Goal: Task Accomplishment & Management: Use online tool/utility

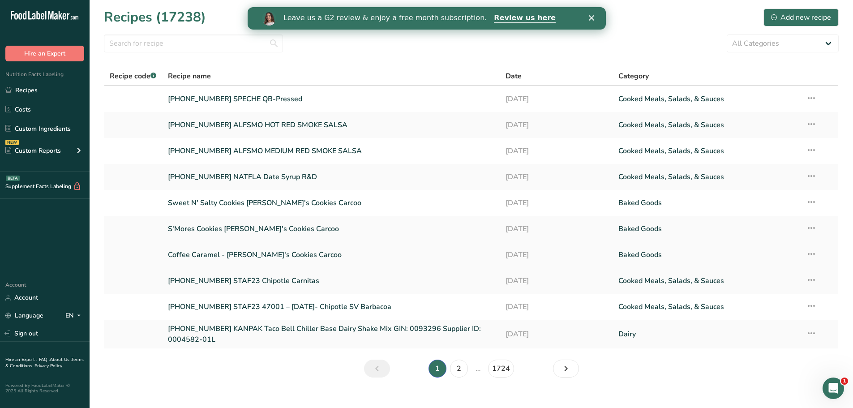
click at [192, 254] on link "Coffee Caramel - [PERSON_NAME]'s Cookies Carcoo" at bounding box center [331, 254] width 327 height 19
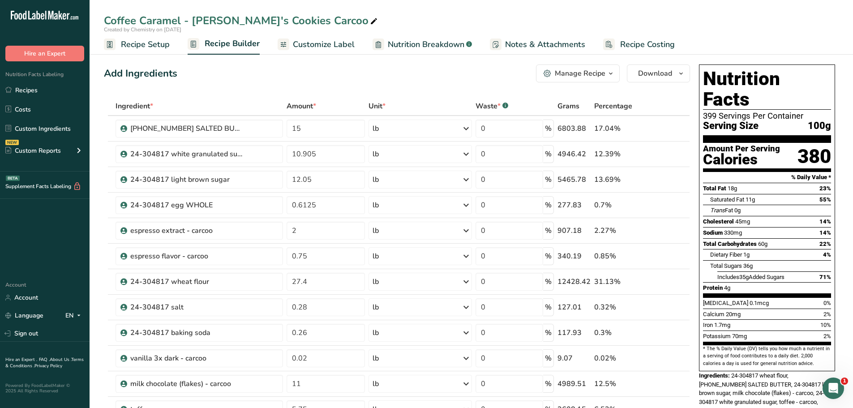
click at [312, 43] on span "Customize Label" at bounding box center [324, 45] width 62 height 12
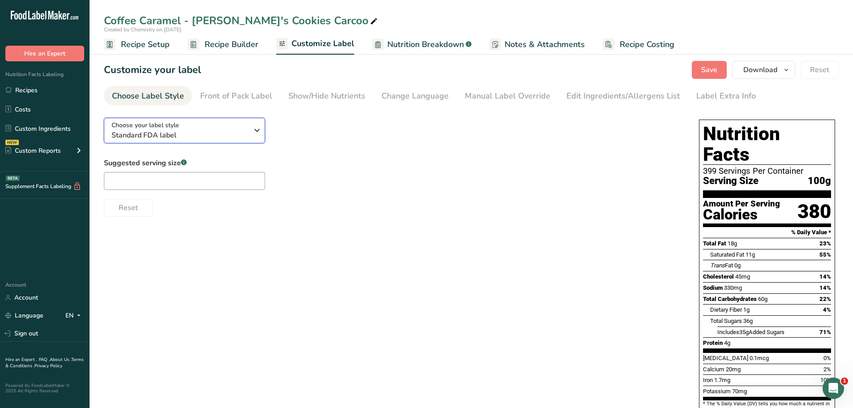
click at [210, 135] on span "Standard FDA label" at bounding box center [180, 135] width 137 height 11
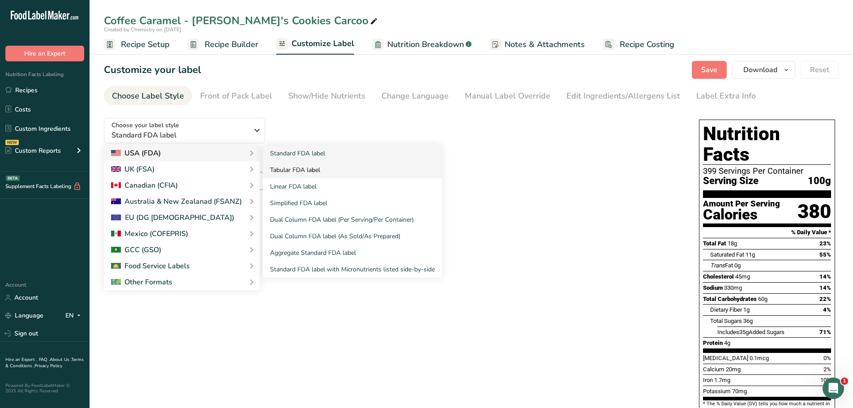
click at [325, 171] on link "Tabular FDA label" at bounding box center [352, 170] width 179 height 17
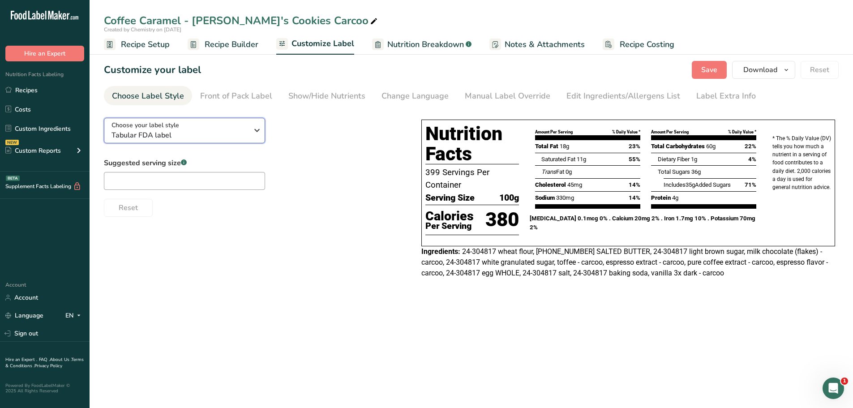
click at [211, 133] on span "Tabular FDA label" at bounding box center [180, 135] width 137 height 11
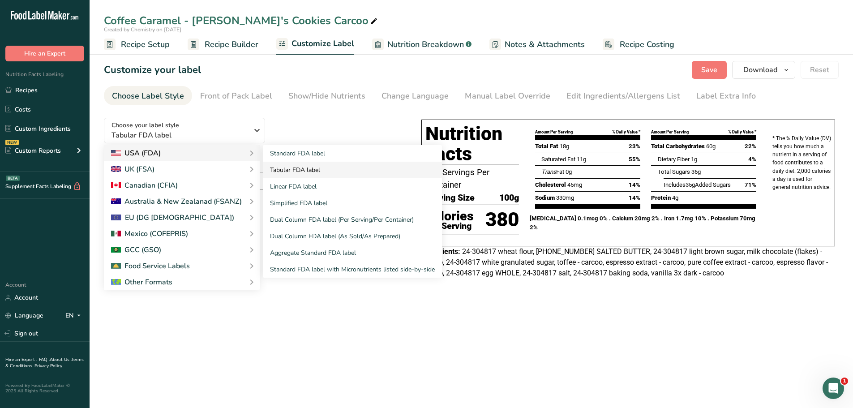
click at [304, 168] on link "Tabular FDA label" at bounding box center [352, 170] width 179 height 17
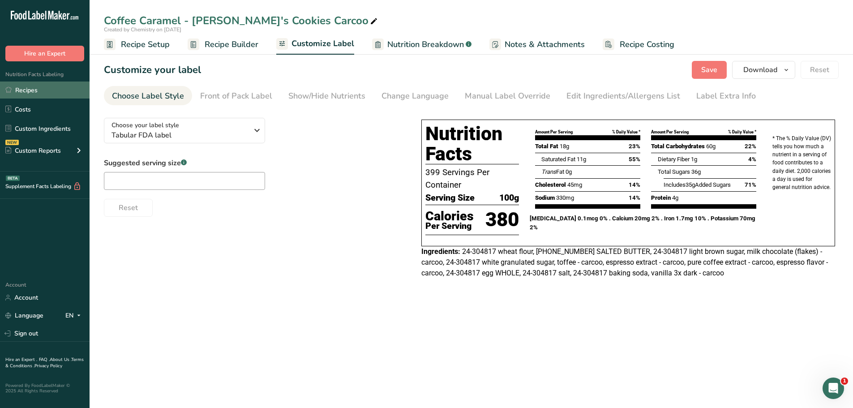
click at [15, 92] on link "Recipes" at bounding box center [45, 90] width 90 height 17
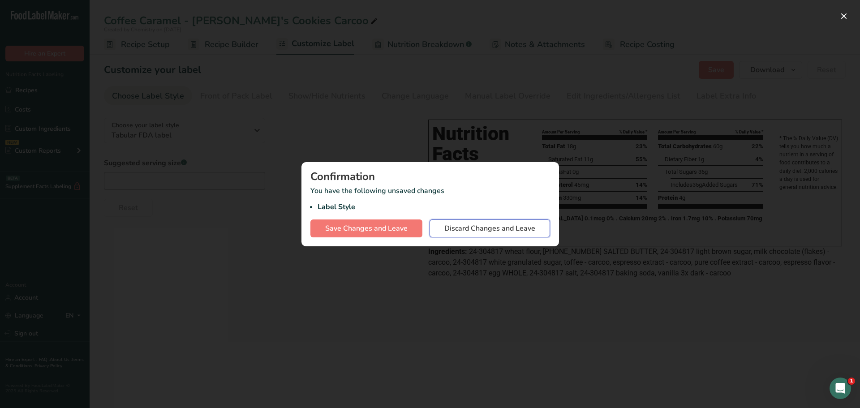
click at [485, 230] on span "Discard Changes and Leave" at bounding box center [489, 228] width 91 height 11
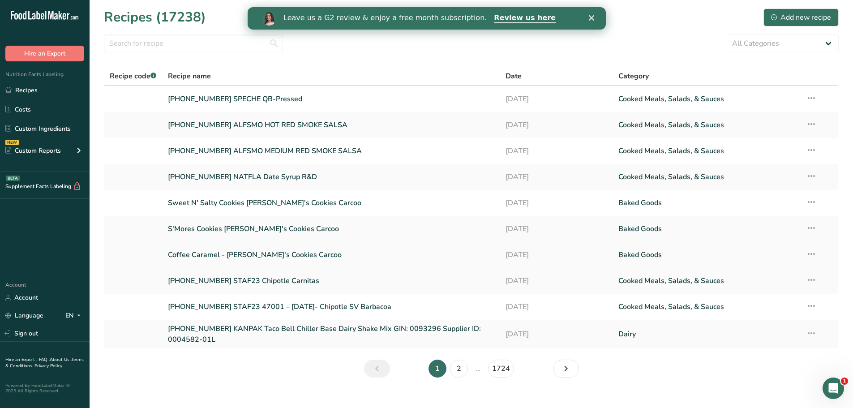
click at [237, 257] on link "Coffee Caramel - [PERSON_NAME]'s Cookies Carcoo" at bounding box center [331, 254] width 327 height 19
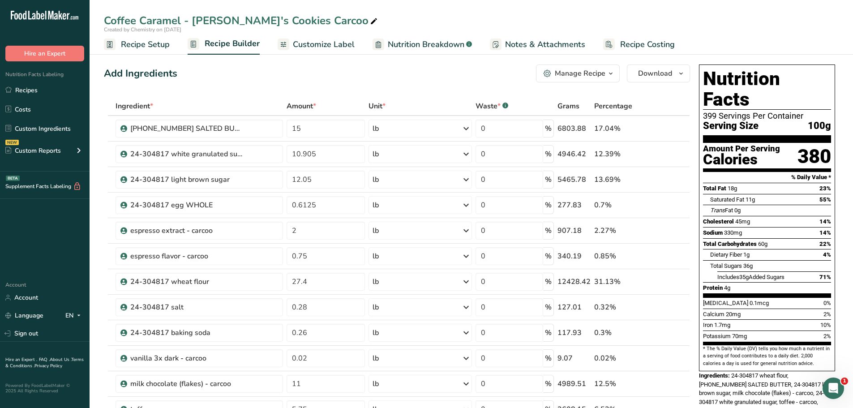
click at [370, 22] on icon at bounding box center [374, 21] width 8 height 13
click at [180, 20] on input "Coffee Caramel - [PERSON_NAME]'s Cookies Carcoo" at bounding box center [471, 21] width 735 height 16
click at [432, 14] on input "Coffee Caramel Cookie - [PERSON_NAME]'s Cookies Carcoo" at bounding box center [471, 21] width 735 height 16
type input "Coffee Caramel Cookie - [PERSON_NAME]'s Cookies Carcoo"
click at [301, 44] on span "Customize Label" at bounding box center [324, 45] width 62 height 12
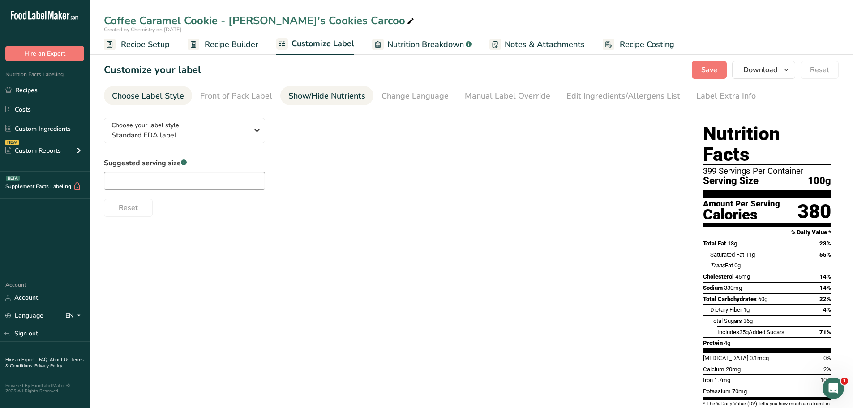
click at [330, 94] on div "Show/Hide Nutrients" at bounding box center [326, 96] width 77 height 12
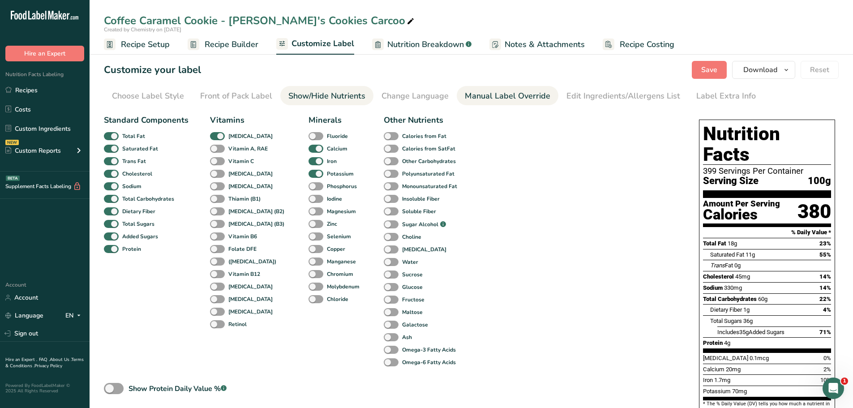
click at [527, 96] on div "Manual Label Override" at bounding box center [508, 96] width 86 height 12
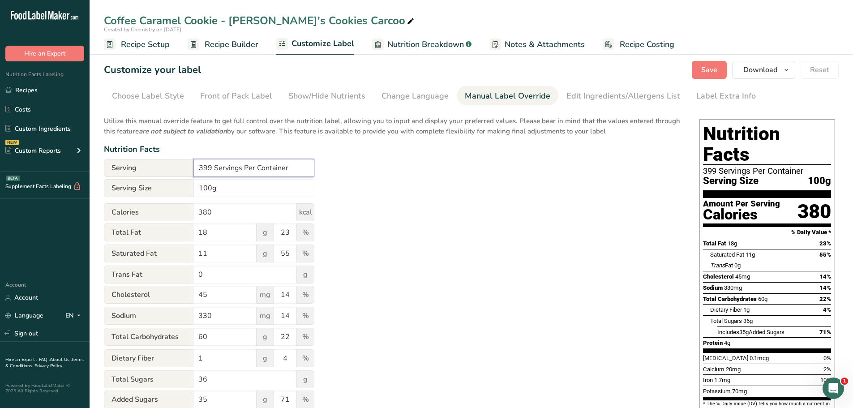
click at [212, 171] on input "399 Servings Per Container" at bounding box center [254, 168] width 121 height 18
type input "Varies Servings Per Container"
click at [461, 213] on div "Utilize this manual override feature to get full control over the nutrition lab…" at bounding box center [392, 325] width 577 height 429
click at [788, 67] on icon "button" at bounding box center [786, 70] width 7 height 11
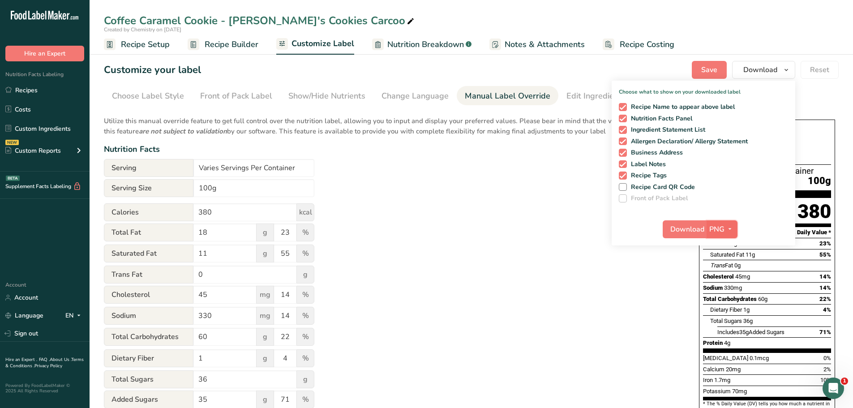
click at [731, 225] on icon "button" at bounding box center [730, 229] width 7 height 11
click at [727, 292] on link "PDF" at bounding box center [723, 291] width 29 height 15
click at [666, 74] on div "Customize your label Save Download Choose what to show on your downloaded label…" at bounding box center [471, 70] width 735 height 18
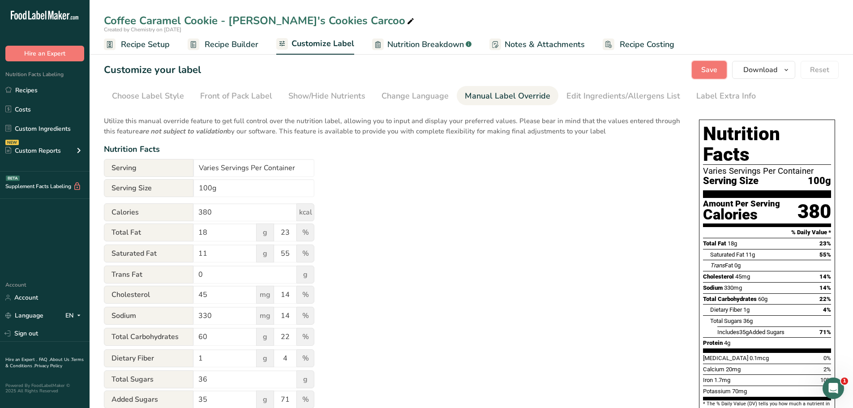
click at [712, 66] on span "Save" at bounding box center [710, 70] width 16 height 11
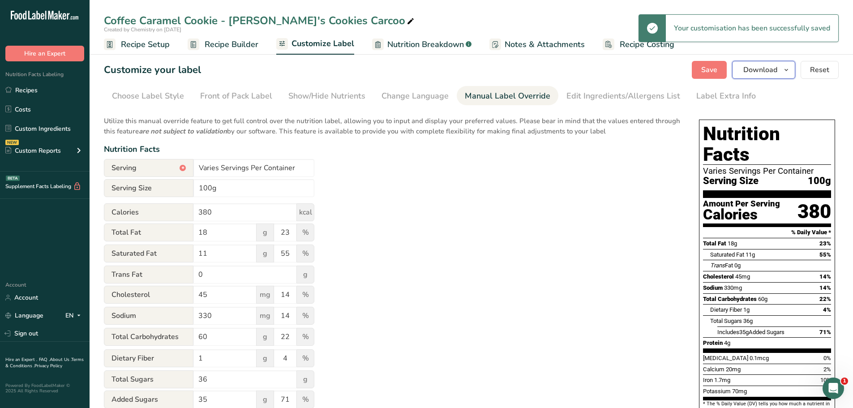
click at [752, 70] on span "Download" at bounding box center [761, 70] width 34 height 11
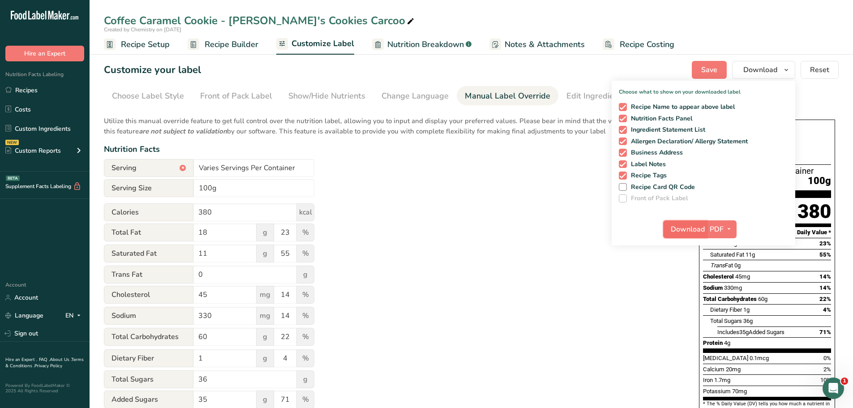
click at [682, 229] on span "Download" at bounding box center [688, 229] width 34 height 11
click at [521, 200] on div "Utilize this manual override feature to get full control over the nutrition lab…" at bounding box center [392, 325] width 577 height 429
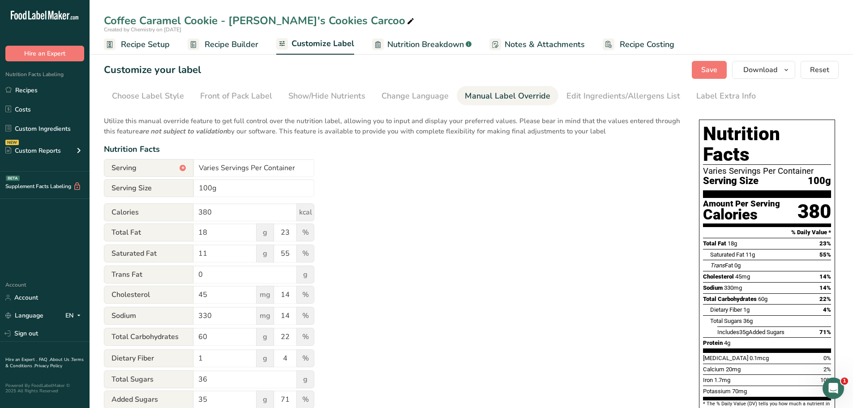
click at [210, 41] on span "Recipe Builder" at bounding box center [232, 45] width 54 height 12
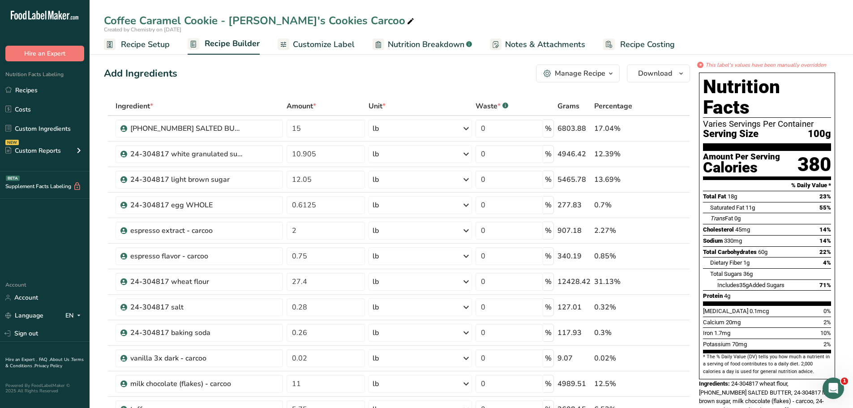
click at [155, 45] on span "Recipe Setup" at bounding box center [145, 45] width 49 height 12
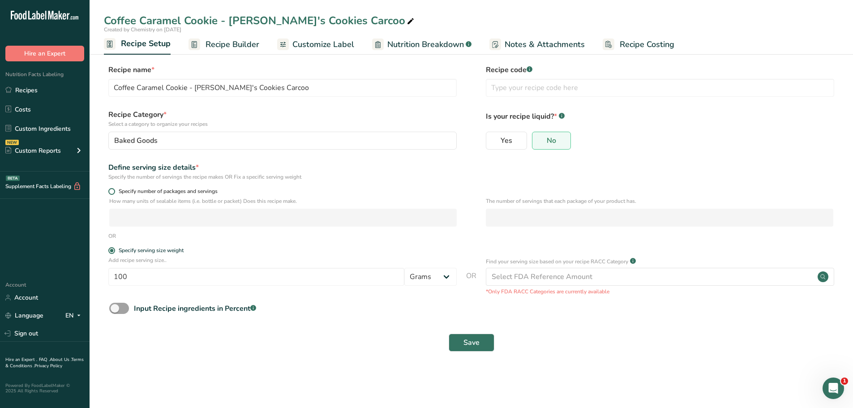
click at [110, 190] on span at bounding box center [111, 191] width 7 height 7
click at [110, 190] on input "Specify number of packages and servings" at bounding box center [111, 192] width 6 height 6
radio input "true"
radio input "false"
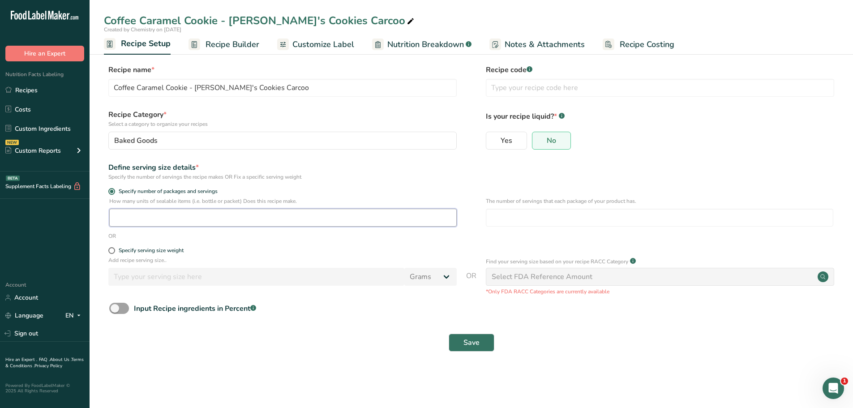
click at [176, 219] on input "number" at bounding box center [283, 218] width 348 height 18
click at [213, 223] on input "number" at bounding box center [283, 218] width 348 height 18
type input "1"
click at [573, 220] on input "number" at bounding box center [660, 218] width 348 height 18
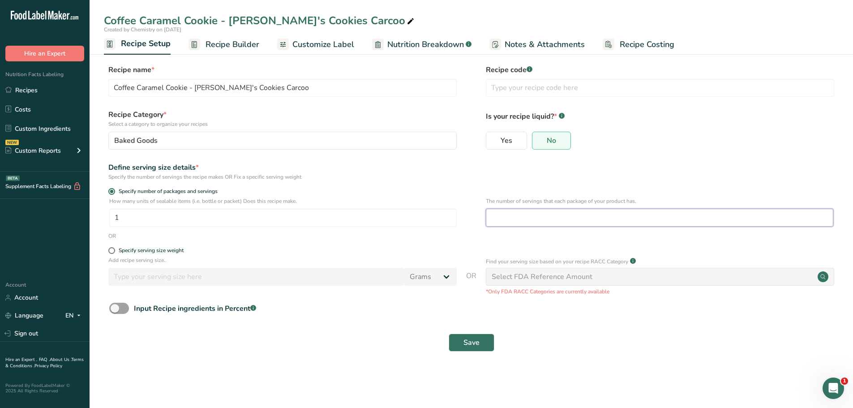
type input "1"
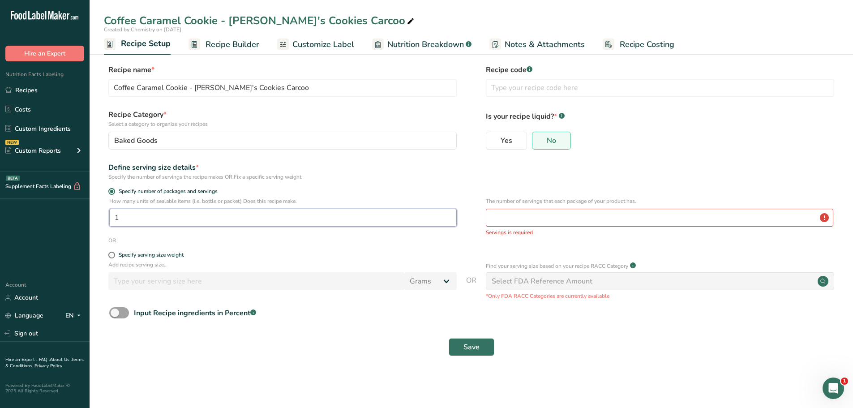
click at [213, 226] on input "1" at bounding box center [283, 218] width 348 height 18
click at [355, 168] on div "Define serving size details *" at bounding box center [282, 167] width 349 height 11
click at [243, 46] on span "Recipe Builder" at bounding box center [233, 45] width 54 height 12
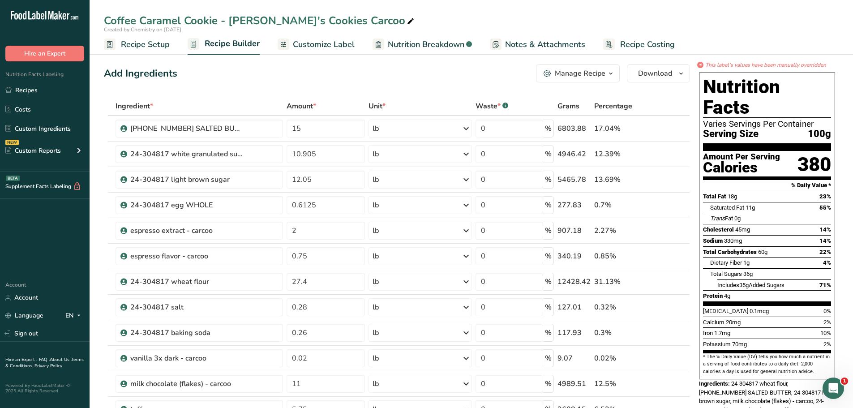
click at [330, 46] on span "Customize Label" at bounding box center [324, 45] width 62 height 12
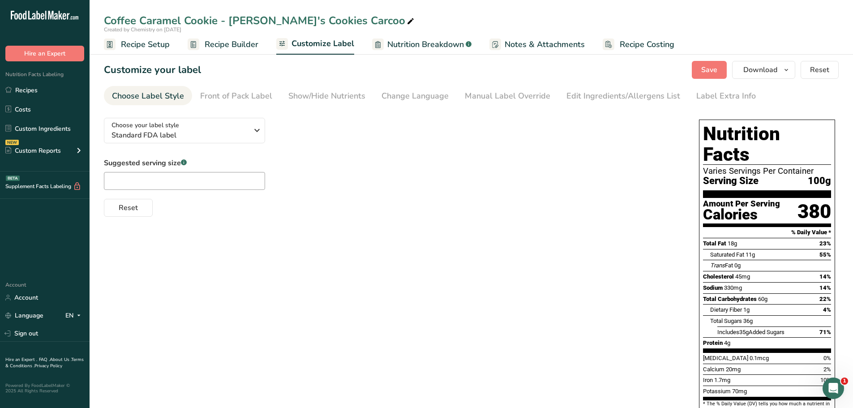
click at [440, 44] on span "Nutrition Breakdown" at bounding box center [425, 45] width 77 height 12
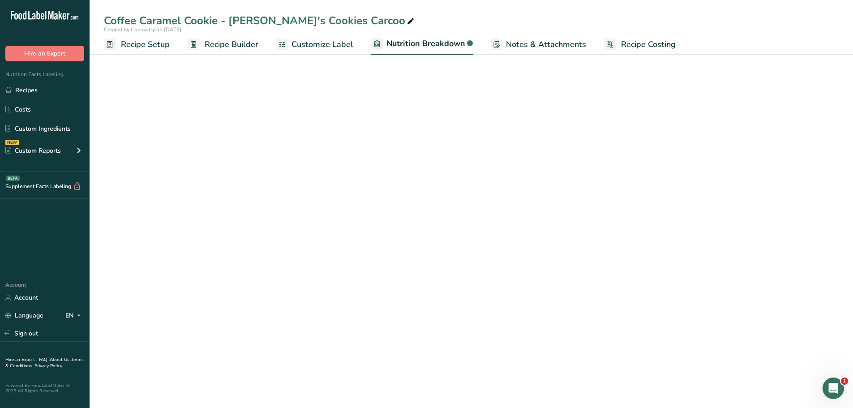
select select "Calories"
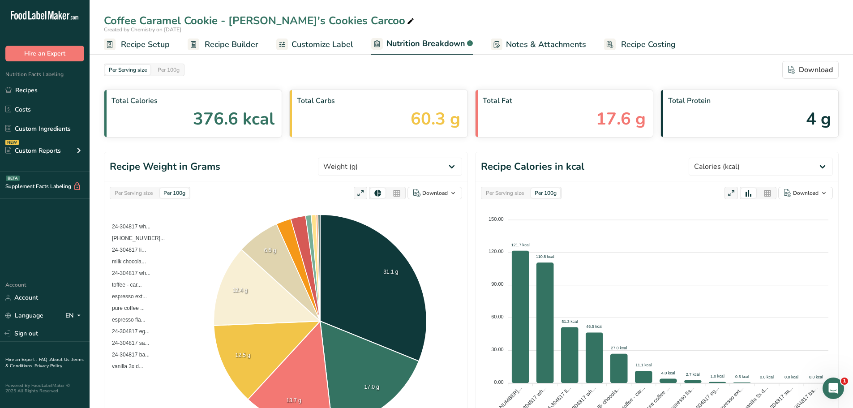
click at [520, 47] on span "Notes & Attachments" at bounding box center [546, 45] width 80 height 12
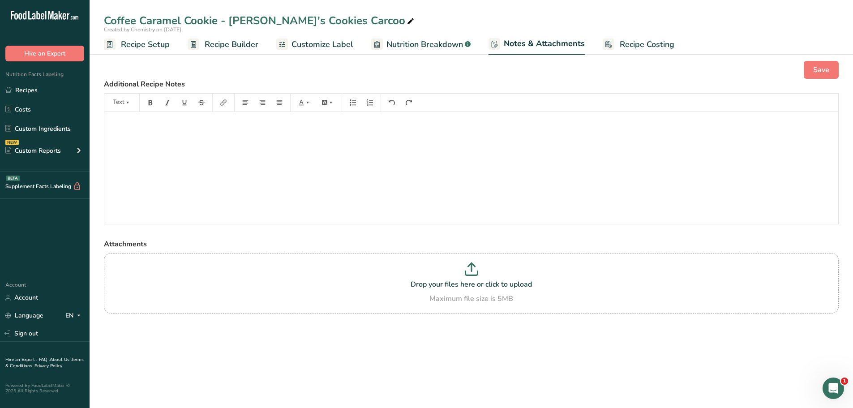
click at [631, 48] on span "Recipe Costing" at bounding box center [647, 45] width 55 height 12
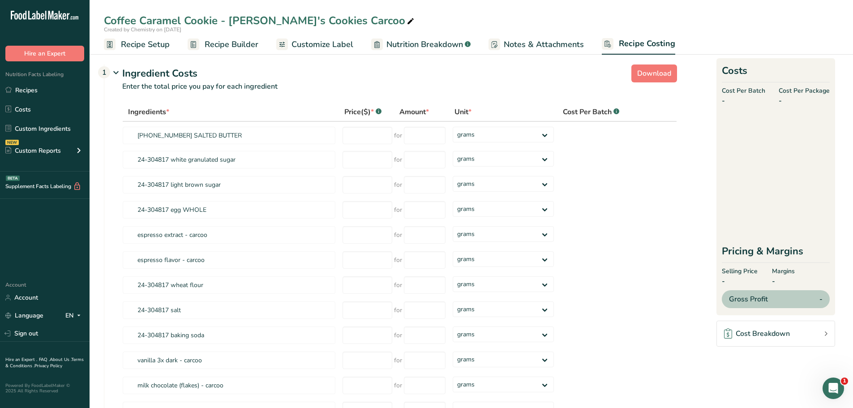
click at [138, 47] on span "Recipe Setup" at bounding box center [145, 45] width 49 height 12
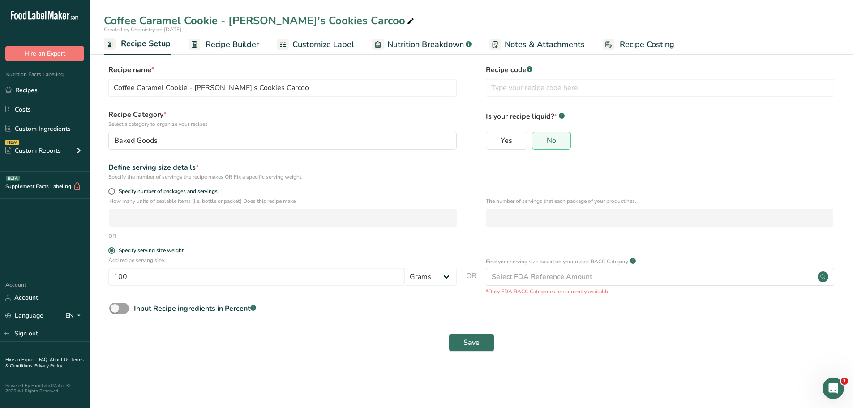
click at [237, 44] on span "Recipe Builder" at bounding box center [233, 45] width 54 height 12
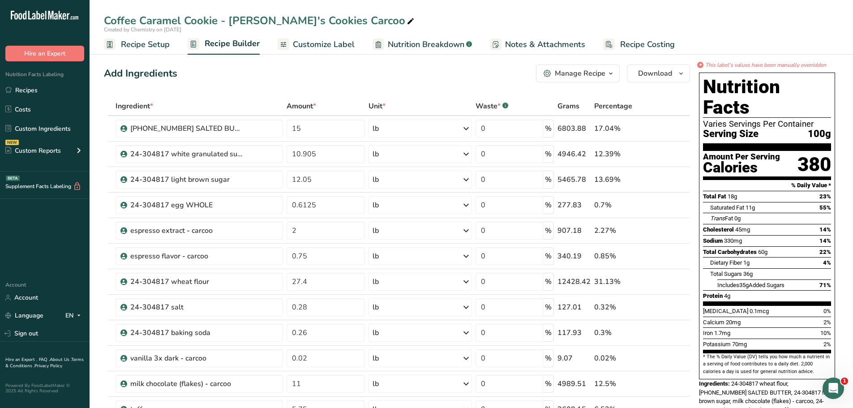
click at [314, 41] on span "Customize Label" at bounding box center [324, 45] width 62 height 12
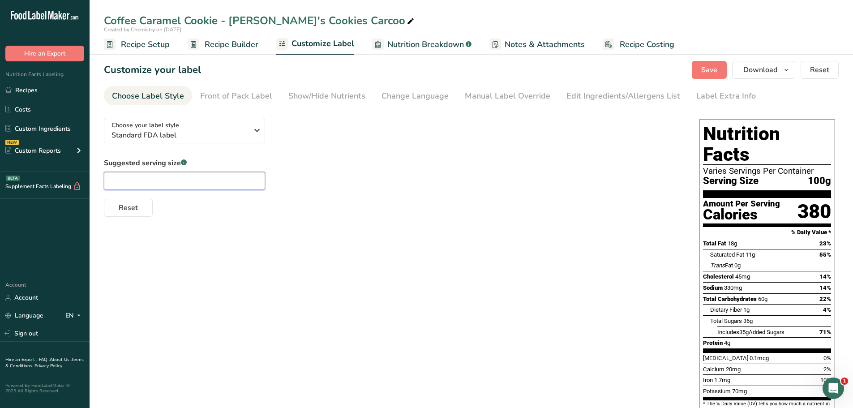
click at [221, 185] on input "text" at bounding box center [184, 181] width 161 height 18
type input "1"
click at [371, 240] on div "Choose your label style Standard FDA label USA (FDA) Standard FDA label Tabular…" at bounding box center [471, 308] width 735 height 395
click at [228, 103] on link "Front of Pack Label" at bounding box center [236, 96] width 72 height 20
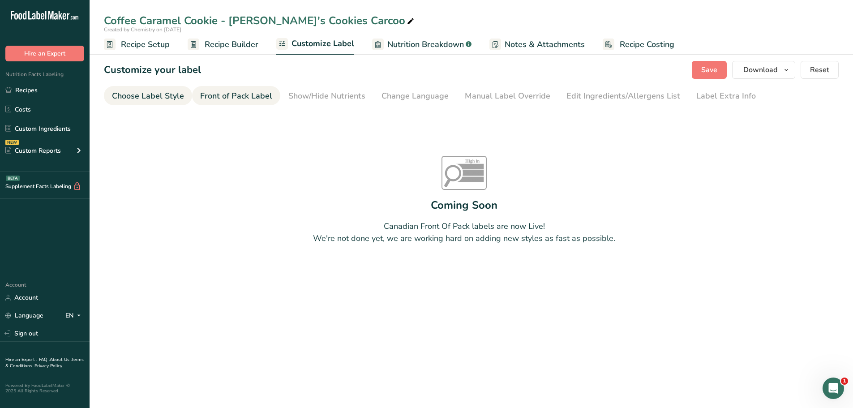
click at [133, 103] on link "Choose Label Style" at bounding box center [148, 96] width 72 height 20
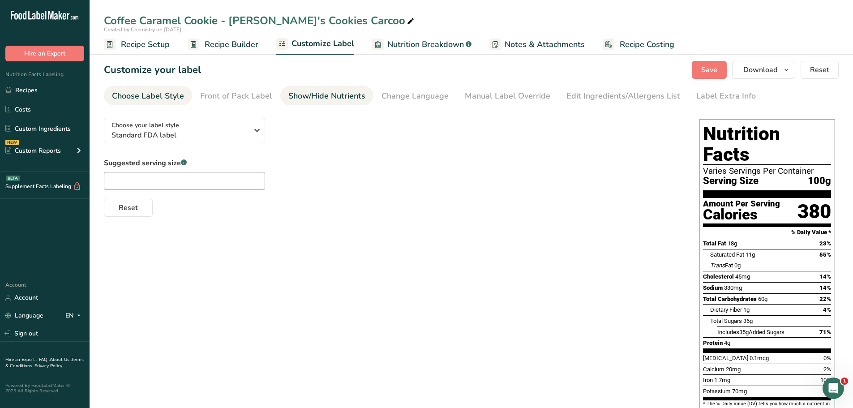
click at [331, 98] on div "Show/Hide Nutrients" at bounding box center [326, 96] width 77 height 12
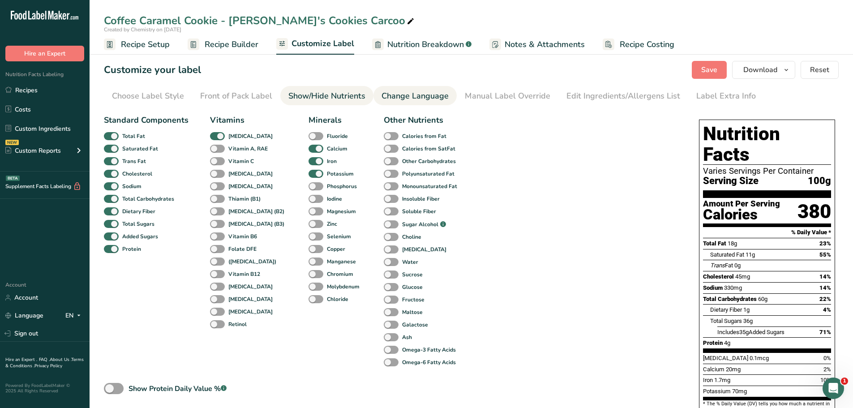
click at [405, 97] on div "Change Language" at bounding box center [415, 96] width 67 height 12
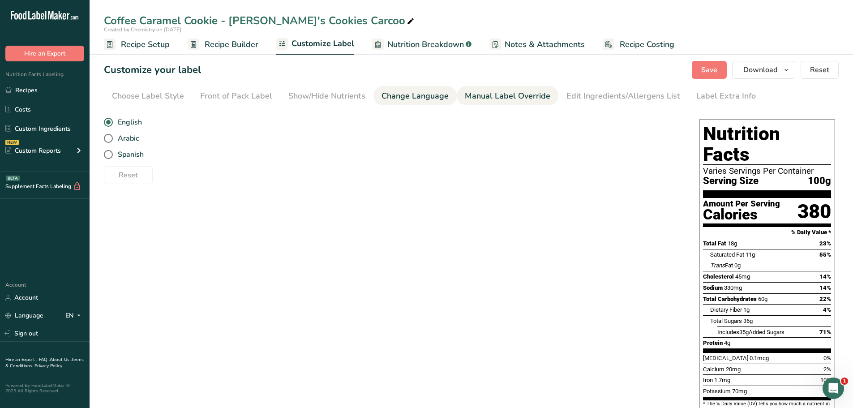
click at [490, 92] on div "Manual Label Override" at bounding box center [508, 96] width 86 height 12
type input "100g"
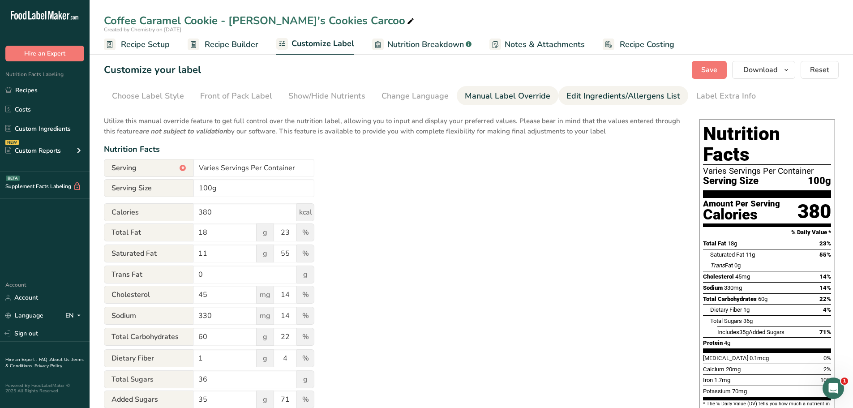
click at [594, 97] on div "Edit Ingredients/Allergens List" at bounding box center [624, 96] width 114 height 12
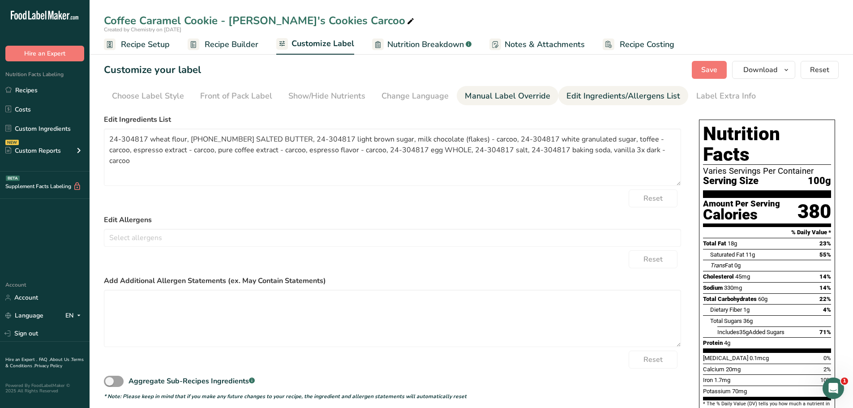
click at [500, 93] on div "Manual Label Override" at bounding box center [508, 96] width 86 height 12
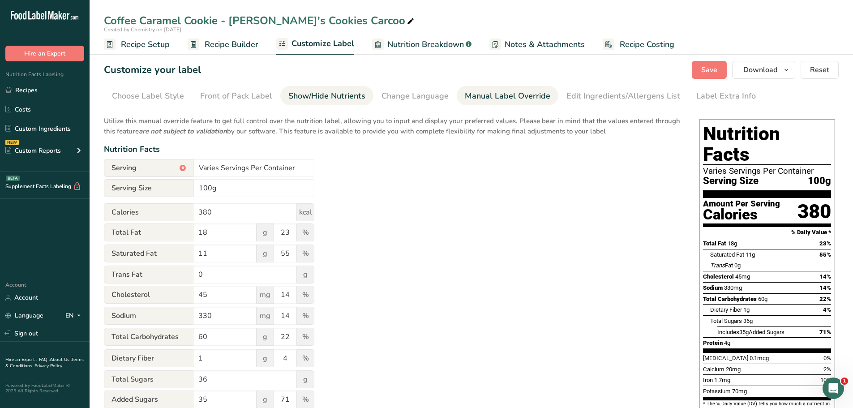
click at [309, 91] on div "Show/Hide Nutrients" at bounding box center [326, 96] width 77 height 12
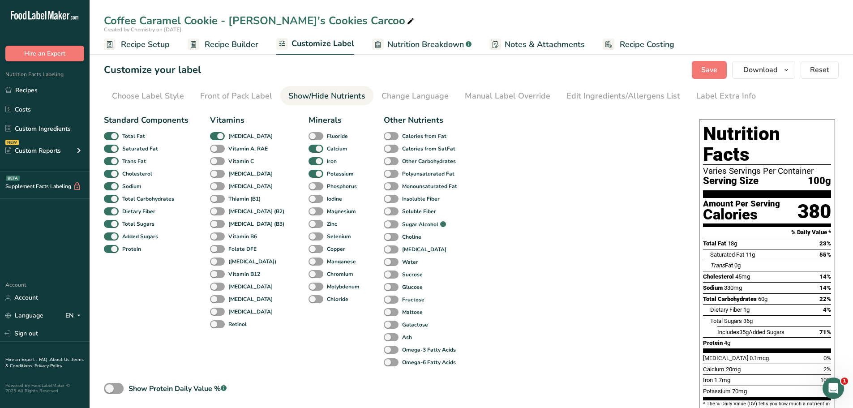
click at [241, 40] on span "Recipe Builder" at bounding box center [232, 45] width 54 height 12
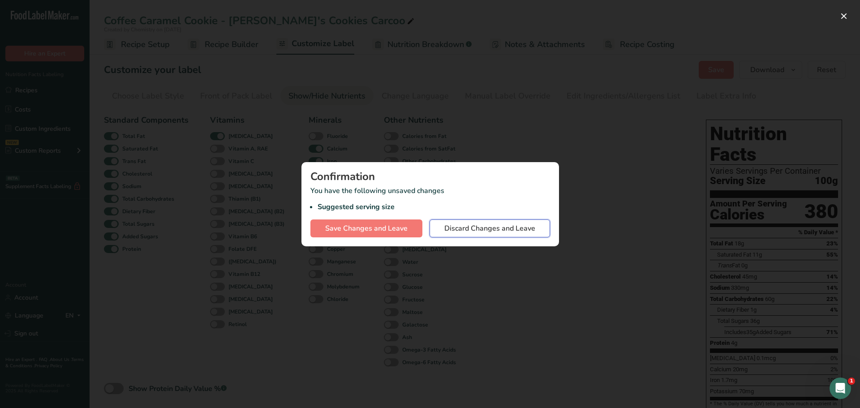
click at [503, 233] on span "Discard Changes and Leave" at bounding box center [489, 228] width 91 height 11
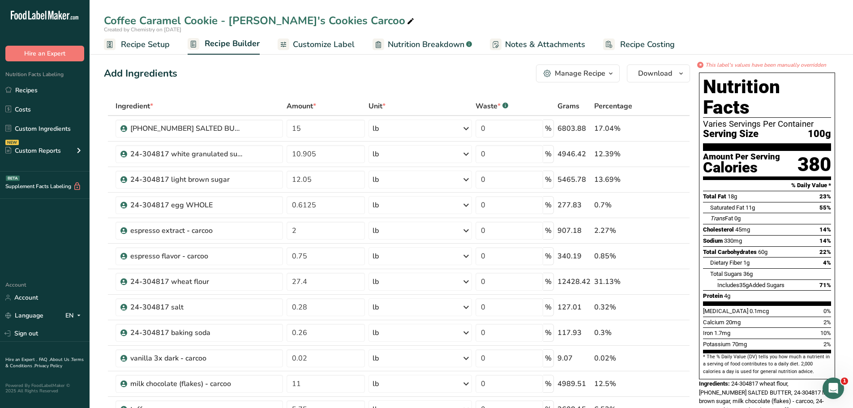
click at [159, 41] on span "Recipe Setup" at bounding box center [145, 45] width 49 height 12
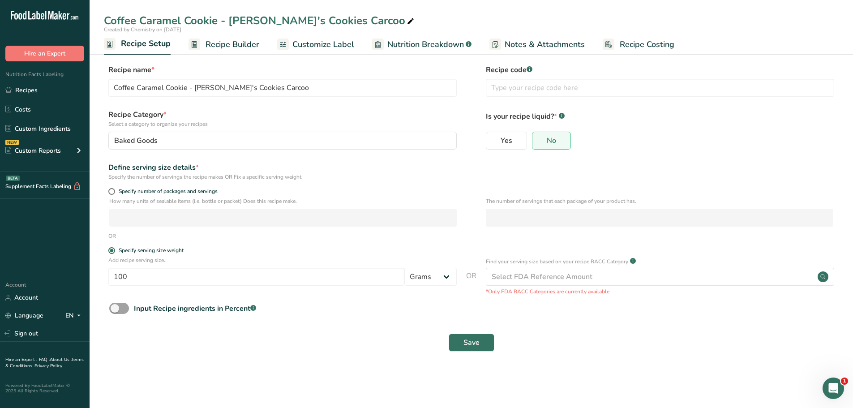
click at [223, 49] on span "Recipe Builder" at bounding box center [233, 45] width 54 height 12
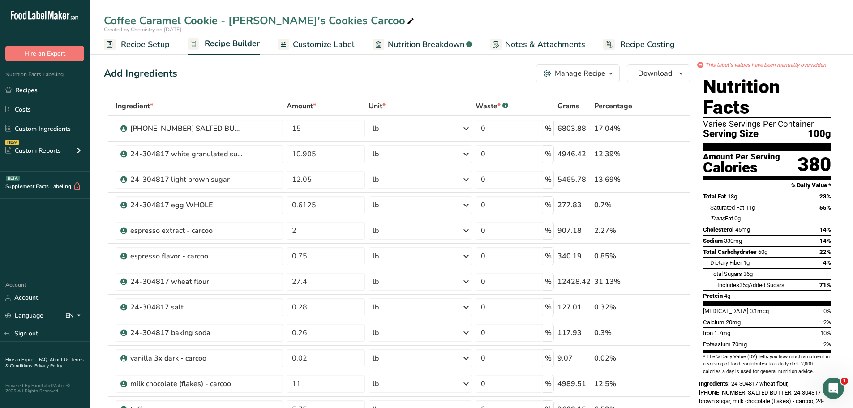
click at [139, 47] on span "Recipe Setup" at bounding box center [145, 45] width 49 height 12
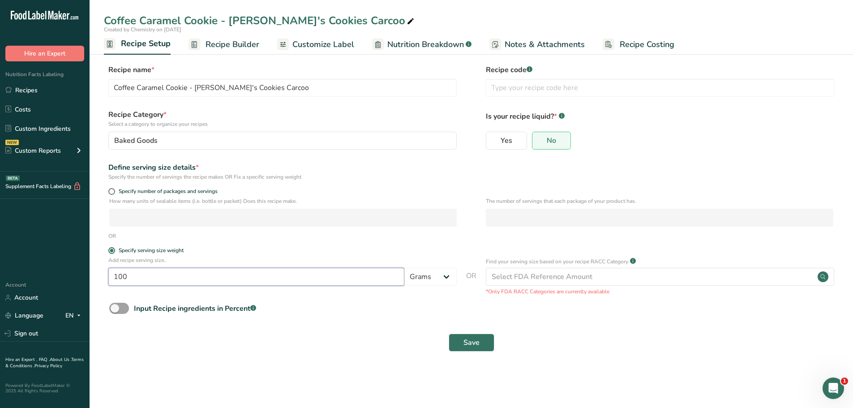
click at [170, 278] on input "100" at bounding box center [256, 277] width 296 height 18
type input "43"
click at [465, 343] on span "Save" at bounding box center [472, 342] width 16 height 11
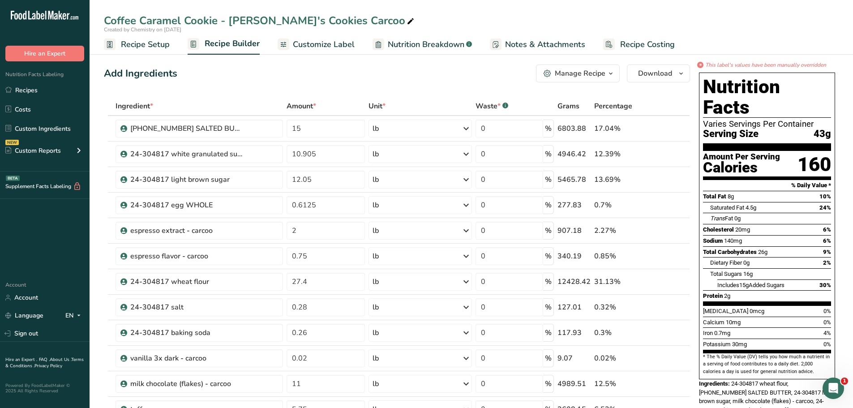
click at [314, 41] on span "Customize Label" at bounding box center [324, 45] width 62 height 12
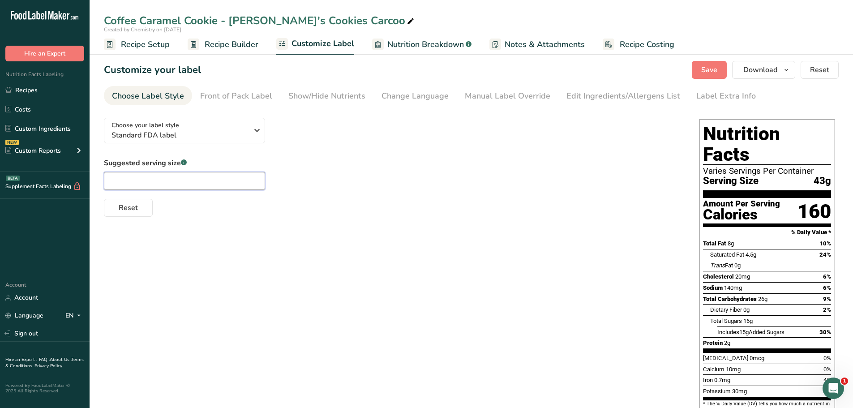
click at [158, 182] on input "text" at bounding box center [184, 181] width 161 height 18
type input "1 Cookie"
click at [327, 97] on div "Show/Hide Nutrients" at bounding box center [326, 96] width 77 height 12
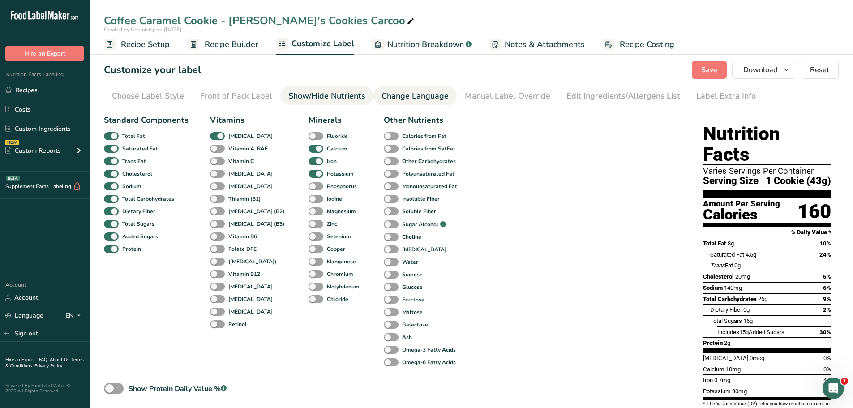
click at [405, 100] on div "Change Language" at bounding box center [415, 96] width 67 height 12
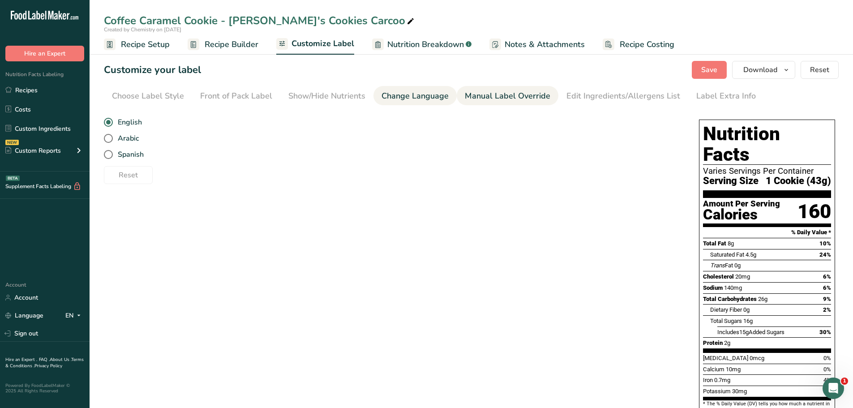
click at [469, 99] on div "Manual Label Override" at bounding box center [508, 96] width 86 height 12
type input "1 Cookie (43g)"
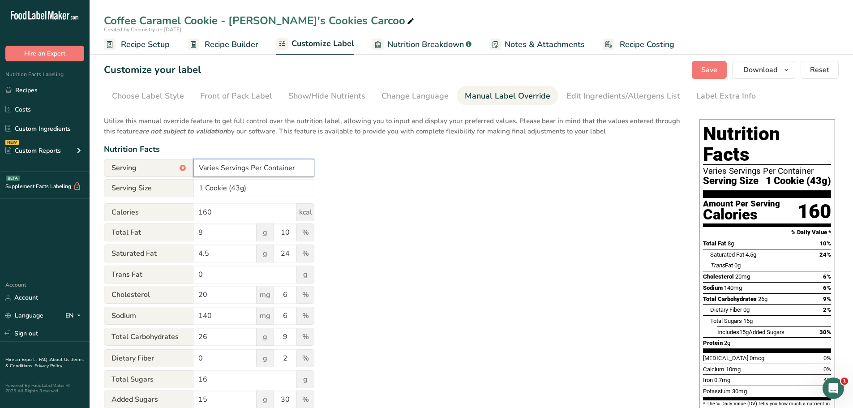
click at [219, 170] on input "Varies Servings Per Container" at bounding box center [254, 168] width 121 height 18
click at [423, 98] on div "Change Language" at bounding box center [415, 96] width 67 height 12
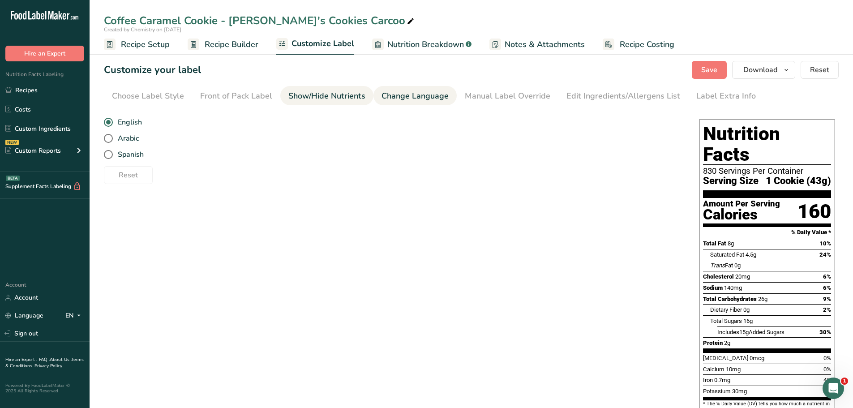
click at [342, 92] on div "Show/Hide Nutrients" at bounding box center [326, 96] width 77 height 12
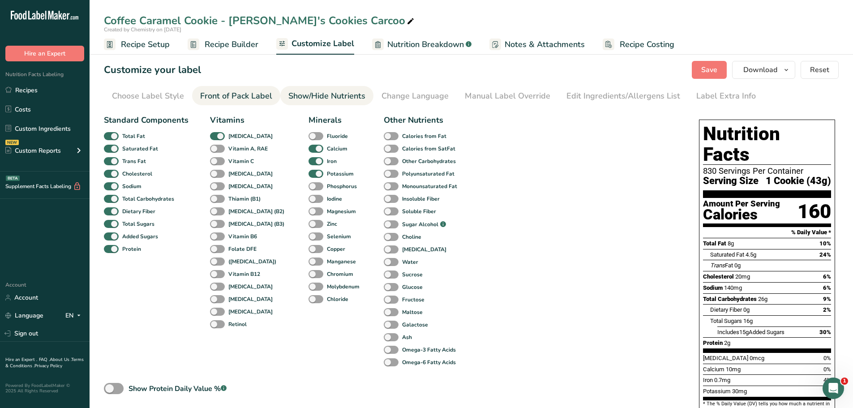
click at [249, 96] on div "Front of Pack Label" at bounding box center [236, 96] width 72 height 12
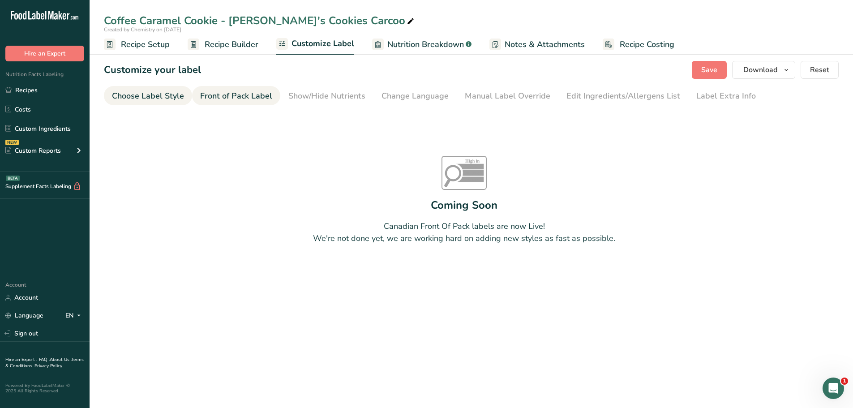
click at [156, 99] on div "Choose Label Style" at bounding box center [148, 96] width 72 height 12
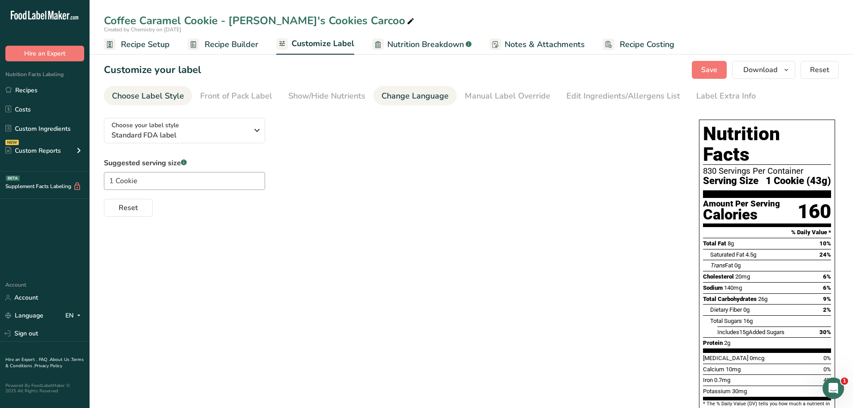
click at [408, 101] on div "Change Language" at bounding box center [415, 96] width 67 height 12
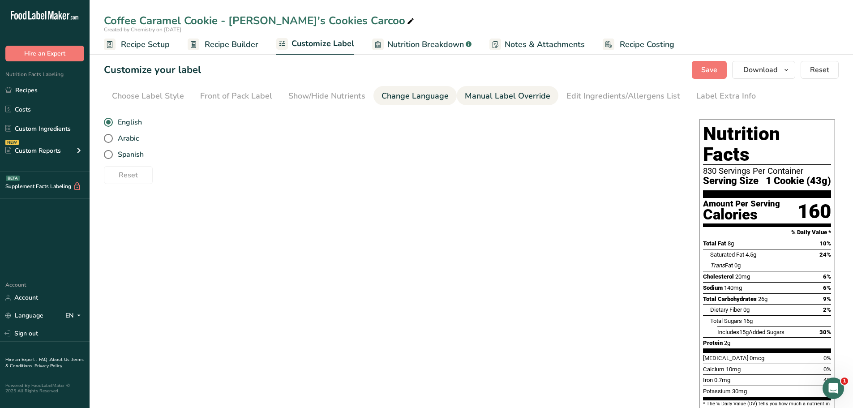
click at [507, 99] on div "Manual Label Override" at bounding box center [508, 96] width 86 height 12
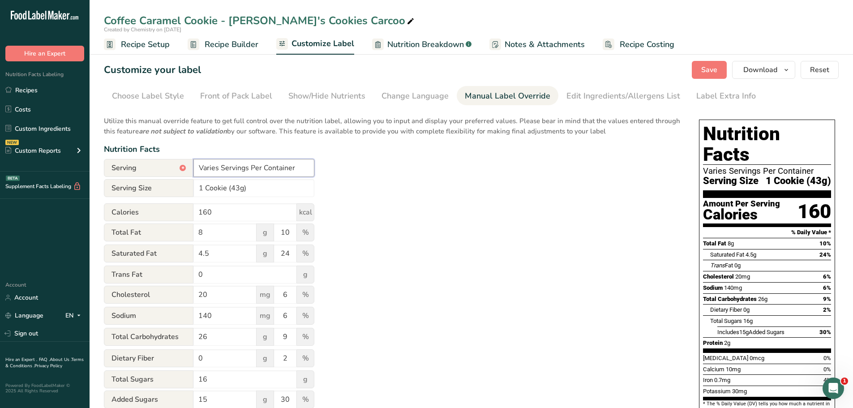
click at [219, 168] on input "Varies Servings Per Container" at bounding box center [254, 168] width 121 height 18
type input "1 Servings Per Container"
click at [541, 189] on div "Utilize this manual override feature to get full control over the nutrition lab…" at bounding box center [392, 325] width 577 height 429
click at [795, 69] on button "Download" at bounding box center [763, 70] width 63 height 18
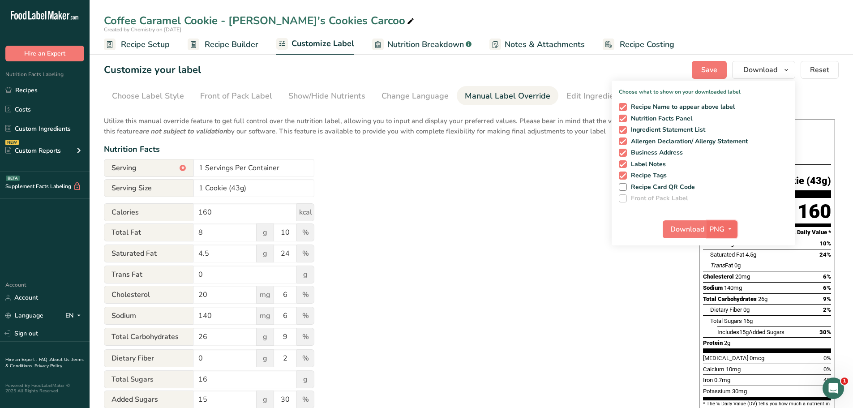
click at [733, 229] on icon "button" at bounding box center [730, 229] width 7 height 11
click at [731, 287] on link "PDF" at bounding box center [723, 291] width 29 height 15
click at [704, 69] on span "Save" at bounding box center [710, 70] width 16 height 11
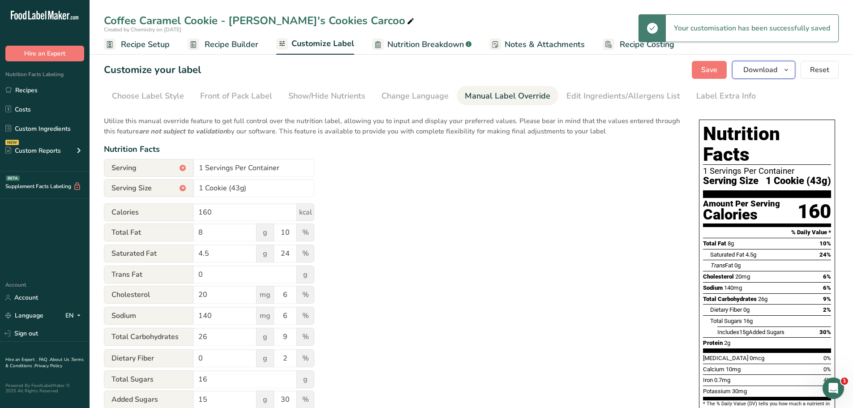
click at [761, 71] on span "Download" at bounding box center [761, 70] width 34 height 11
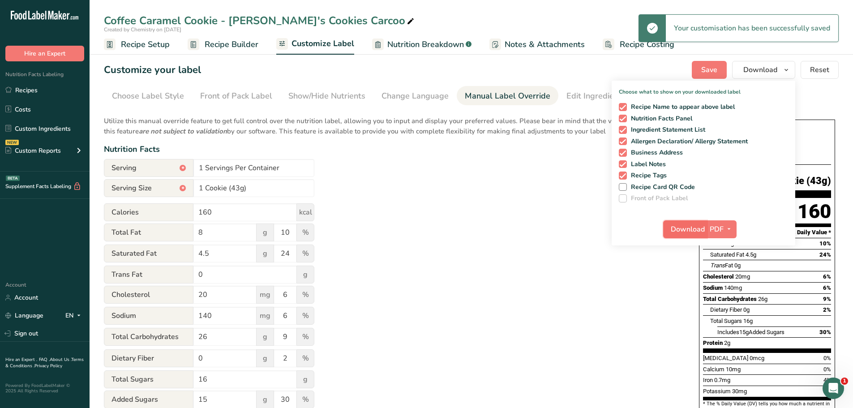
click at [691, 230] on span "Download" at bounding box center [688, 229] width 34 height 11
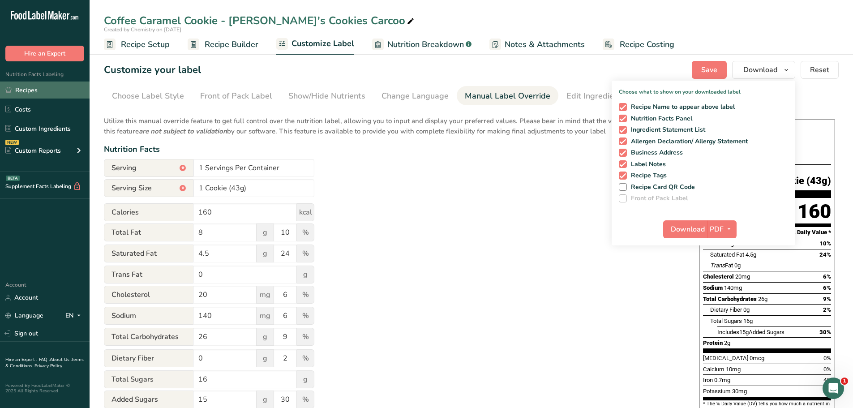
click at [42, 91] on link "Recipes" at bounding box center [45, 90] width 90 height 17
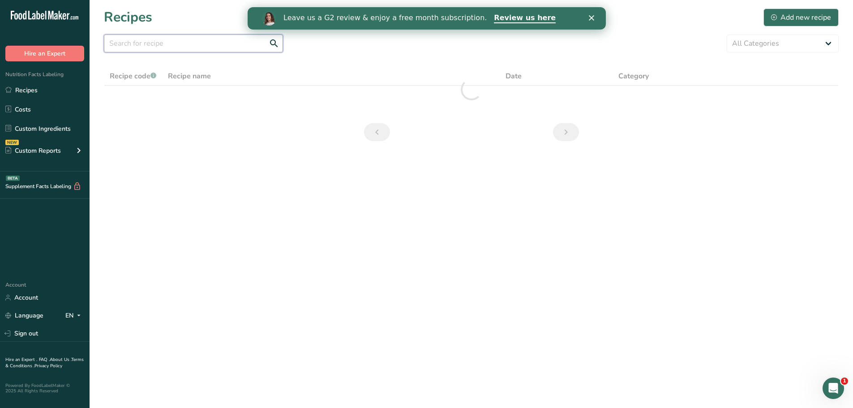
click at [233, 47] on input "text" at bounding box center [193, 43] width 179 height 18
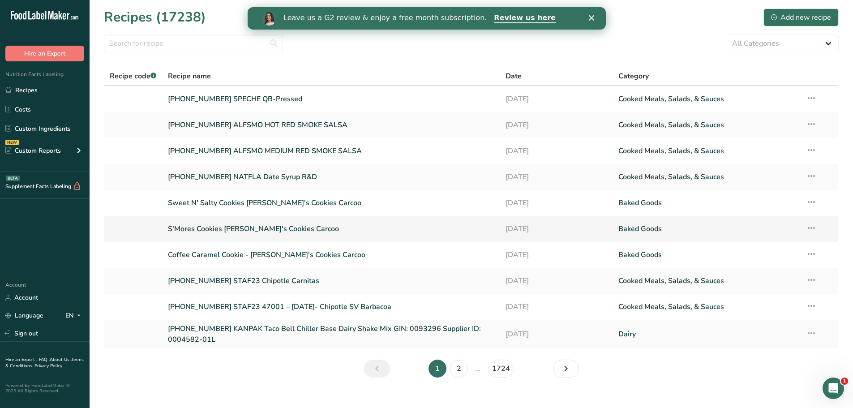
click at [236, 230] on link "S'Mores Cookies [PERSON_NAME]'s Cookies Carcoo" at bounding box center [331, 228] width 327 height 19
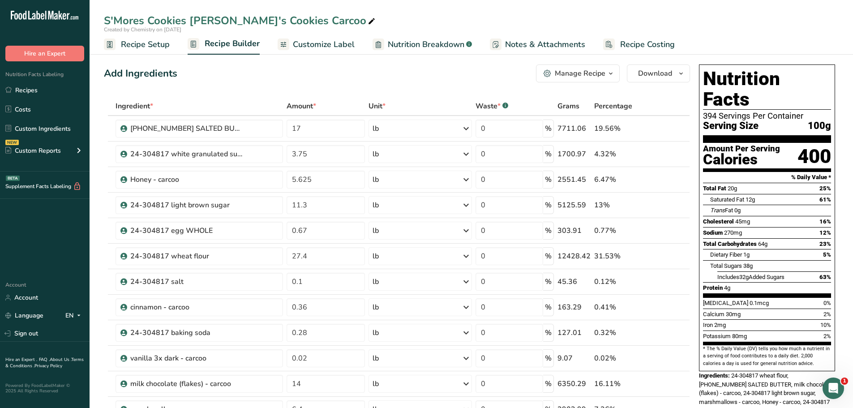
click at [311, 46] on span "Customize Label" at bounding box center [324, 45] width 62 height 12
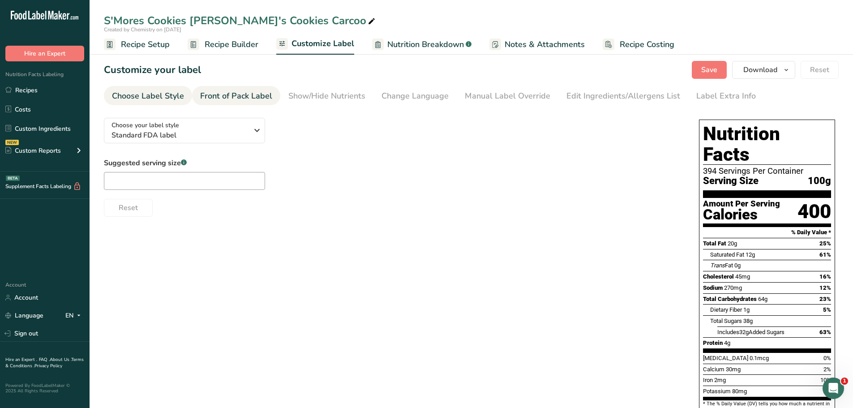
click at [219, 97] on div "Front of Pack Label" at bounding box center [236, 96] width 72 height 12
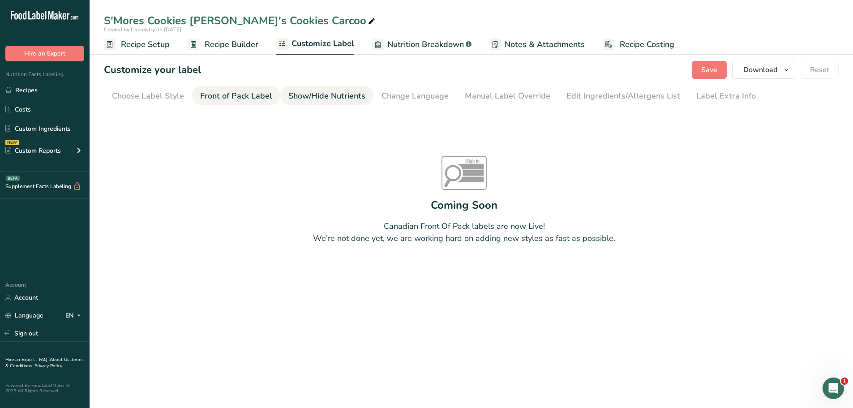
click at [311, 97] on div "Show/Hide Nutrients" at bounding box center [326, 96] width 77 height 12
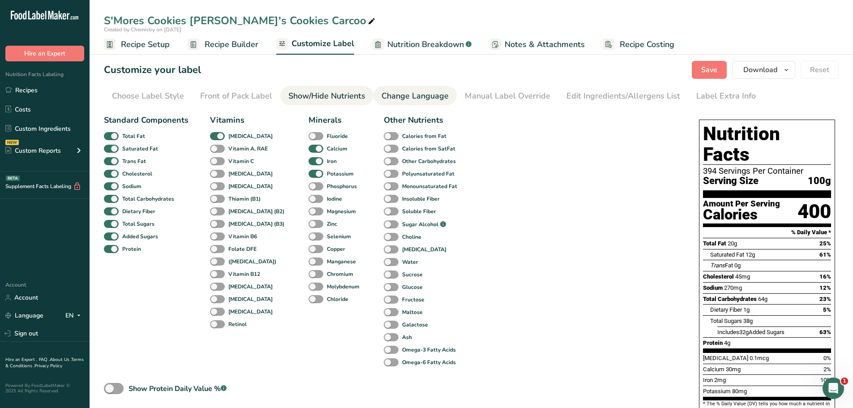
click at [419, 103] on link "Change Language" at bounding box center [415, 96] width 67 height 20
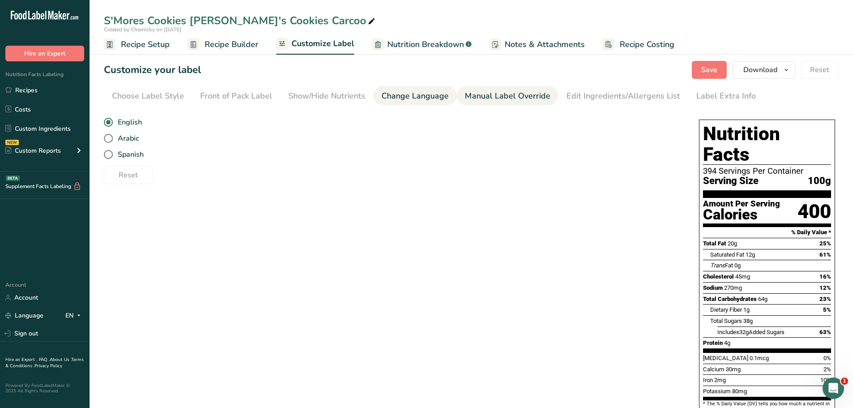
click at [503, 101] on div "Manual Label Override" at bounding box center [508, 96] width 86 height 12
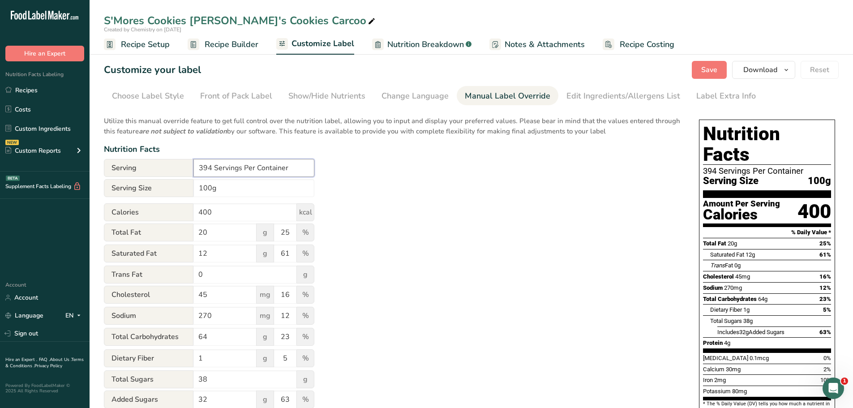
click at [212, 169] on input "394 Servings Per Container" at bounding box center [254, 168] width 121 height 18
type input "Varies Servings Per Container"
click at [791, 74] on span "button" at bounding box center [786, 70] width 11 height 11
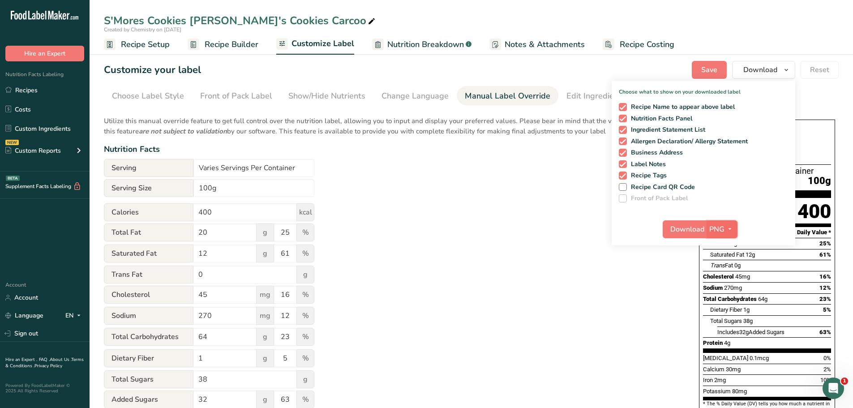
click at [732, 225] on icon "button" at bounding box center [730, 229] width 7 height 11
click at [730, 288] on link "PDF" at bounding box center [723, 291] width 29 height 15
click at [695, 229] on span "Download" at bounding box center [688, 229] width 34 height 11
click at [481, 181] on div "Utilize this manual override feature to get full control over the nutrition lab…" at bounding box center [392, 325] width 577 height 429
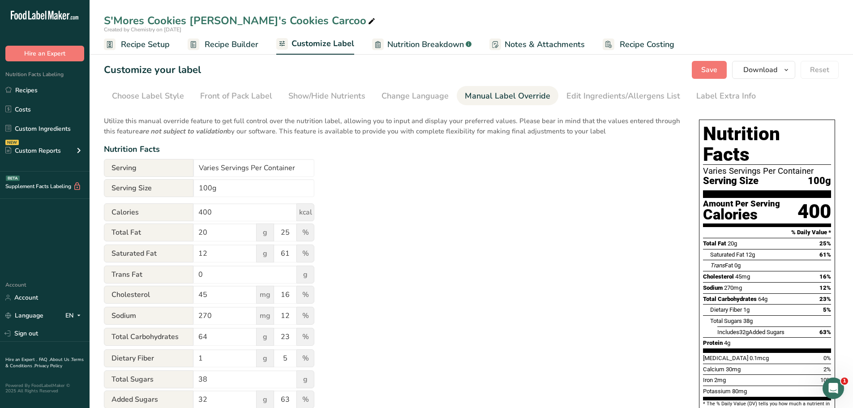
click at [237, 41] on span "Recipe Builder" at bounding box center [232, 45] width 54 height 12
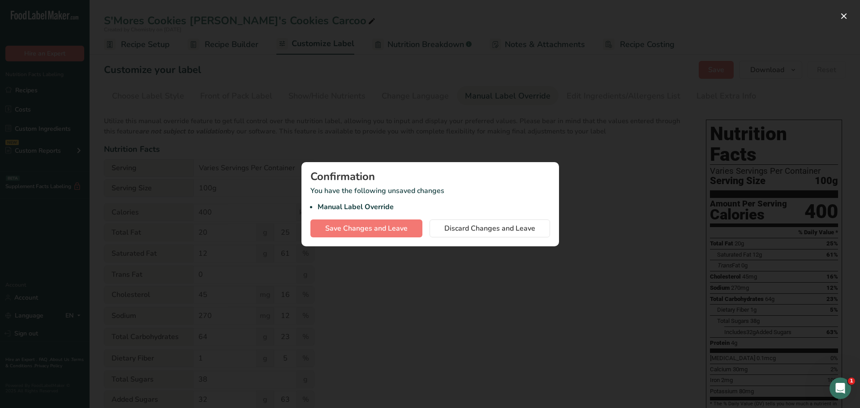
click at [609, 202] on div at bounding box center [430, 204] width 860 height 408
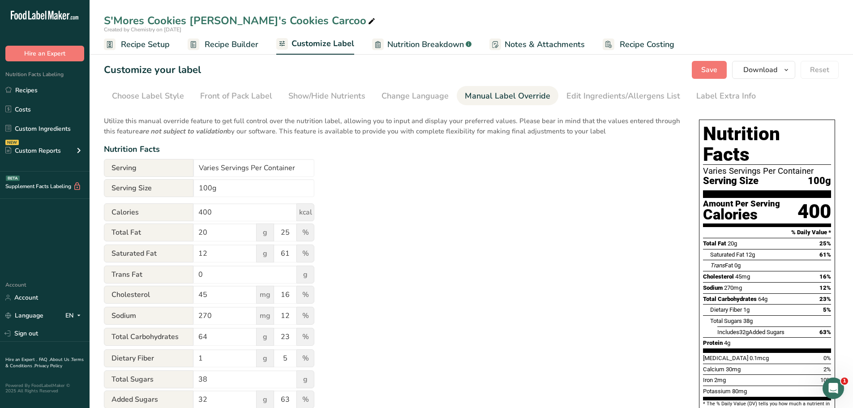
click at [157, 48] on span "Recipe Setup" at bounding box center [145, 45] width 49 height 12
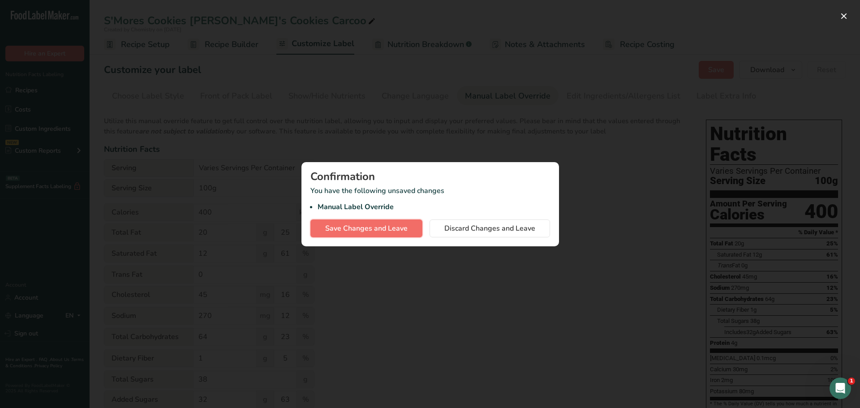
click at [380, 232] on span "Save Changes and Leave" at bounding box center [366, 228] width 82 height 11
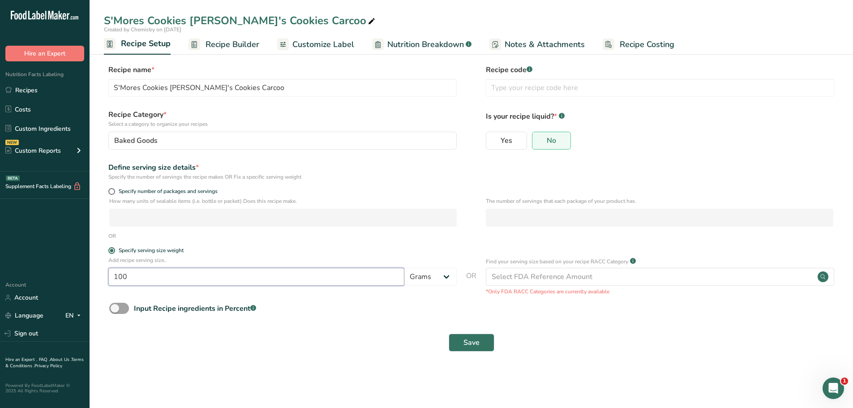
click at [220, 277] on input "100" at bounding box center [256, 277] width 296 height 18
type input "1"
type input "43"
click at [453, 343] on button "Save" at bounding box center [472, 343] width 46 height 18
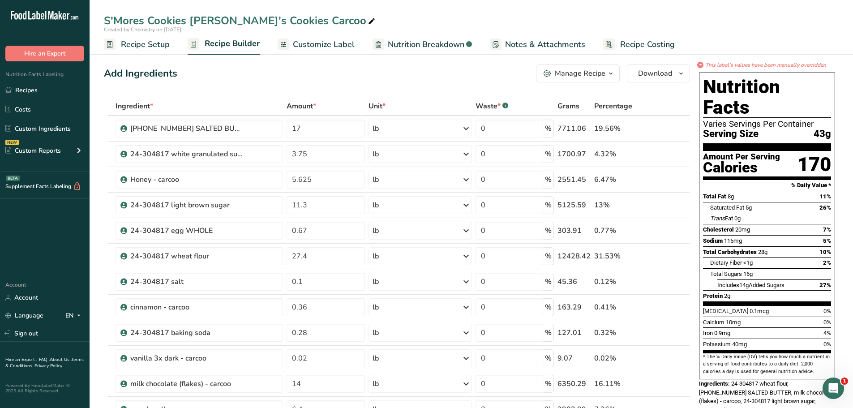
click at [328, 42] on span "Customize Label" at bounding box center [324, 45] width 62 height 12
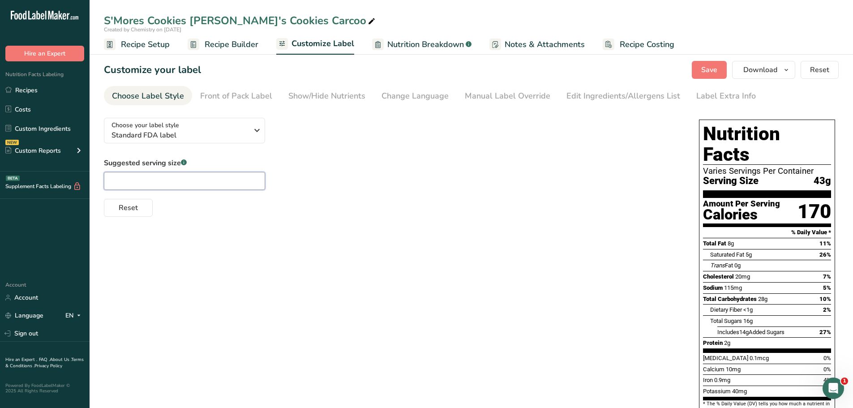
click at [187, 188] on input "text" at bounding box center [184, 181] width 161 height 18
type input "1 Cookie"
click at [342, 97] on div "Show/Hide Nutrients" at bounding box center [326, 96] width 77 height 12
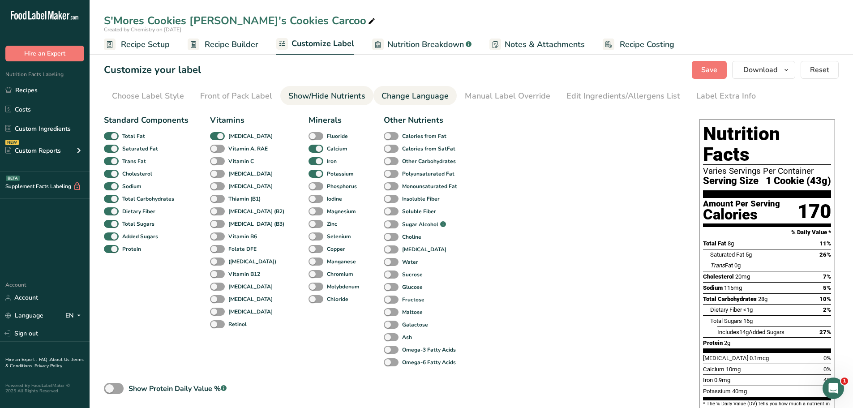
drag, startPoint x: 381, startPoint y: 94, endPoint x: 398, endPoint y: 95, distance: 16.6
click at [382, 94] on div "Change Language" at bounding box center [415, 96] width 67 height 12
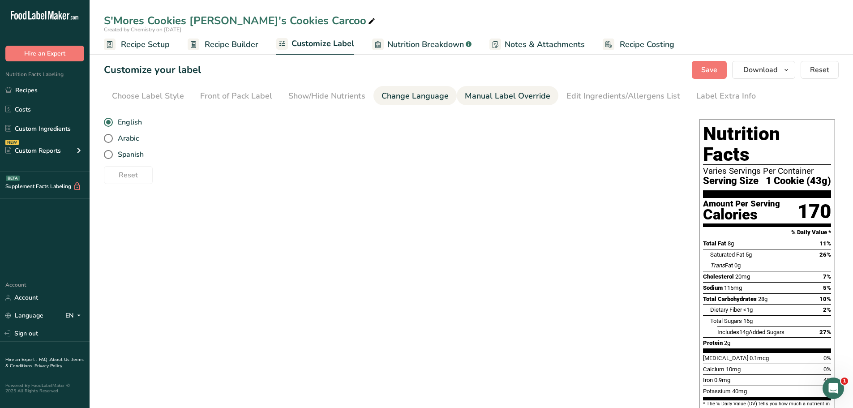
click at [486, 96] on div "Manual Label Override" at bounding box center [508, 96] width 86 height 12
type input "1 Cookie (43g)"
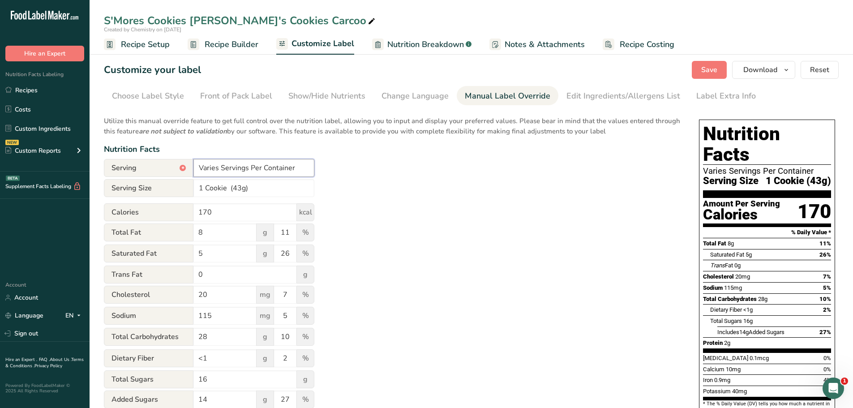
click at [220, 169] on input "Varies Servings Per Container" at bounding box center [254, 168] width 121 height 18
click at [641, 246] on div "Utilize this manual override feature to get full control over the nutrition lab…" at bounding box center [392, 325] width 577 height 429
click at [234, 171] on input "1 Servings Per Container" at bounding box center [254, 168] width 121 height 18
type input "1 Serving Per Container"
click at [711, 74] on span "Save" at bounding box center [710, 70] width 16 height 11
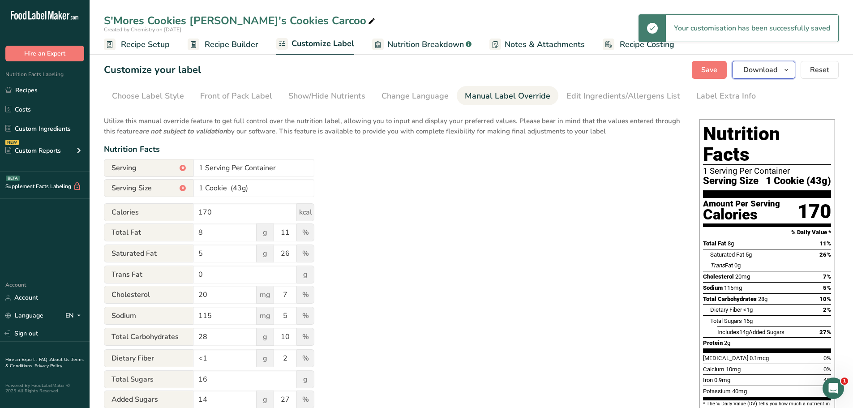
click at [760, 71] on span "Download" at bounding box center [761, 70] width 34 height 11
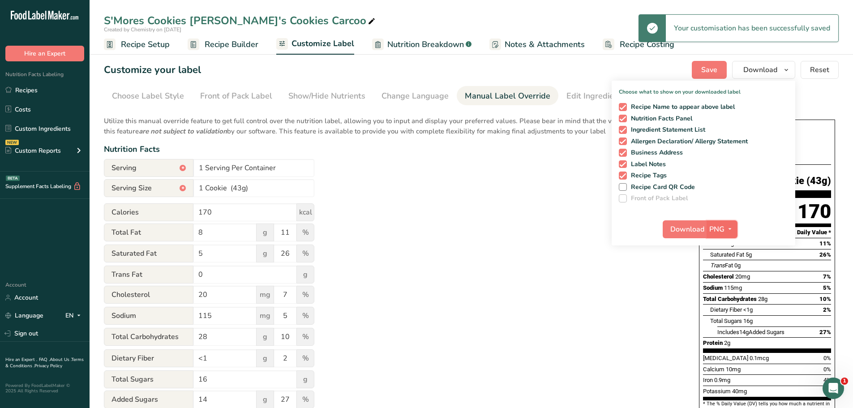
click at [732, 228] on icon "button" at bounding box center [730, 229] width 7 height 11
click at [725, 290] on link "PDF" at bounding box center [723, 291] width 29 height 15
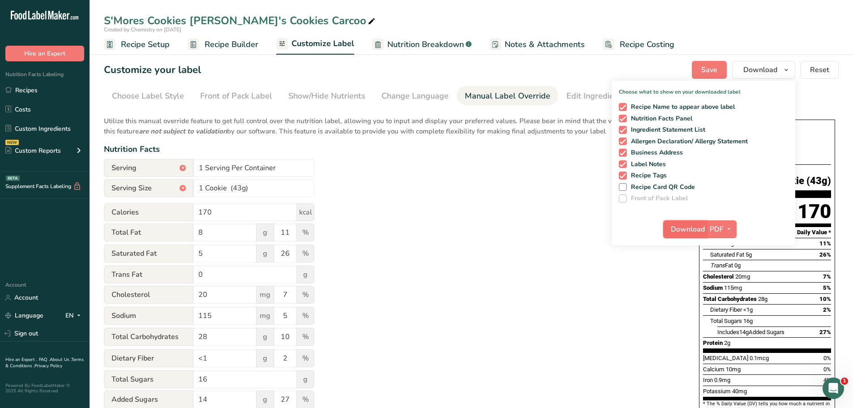
click at [692, 225] on span "Download" at bounding box center [688, 229] width 34 height 11
click at [15, 89] on link "Recipes" at bounding box center [45, 90] width 90 height 17
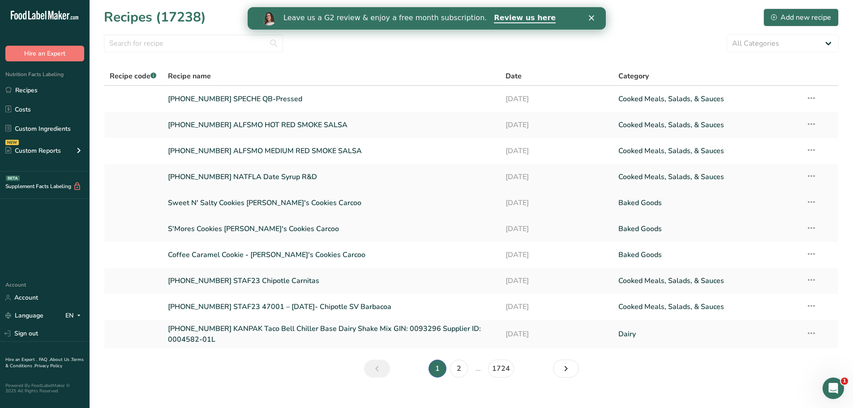
click at [224, 203] on link "Sweet N' Salty Cookies [PERSON_NAME]'s Cookies Carcoo" at bounding box center [331, 203] width 327 height 19
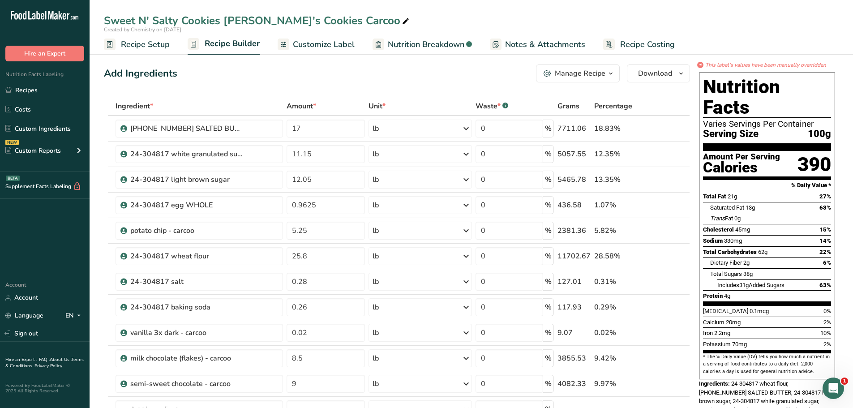
click at [318, 44] on span "Customize Label" at bounding box center [324, 45] width 62 height 12
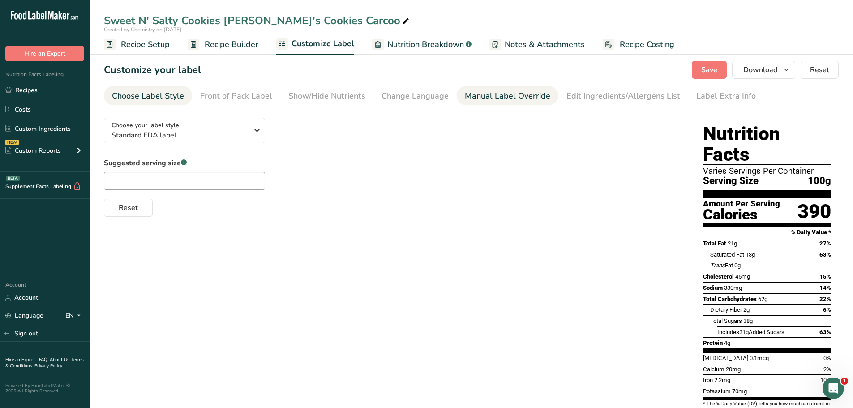
click at [497, 95] on div "Manual Label Override" at bounding box center [508, 96] width 86 height 12
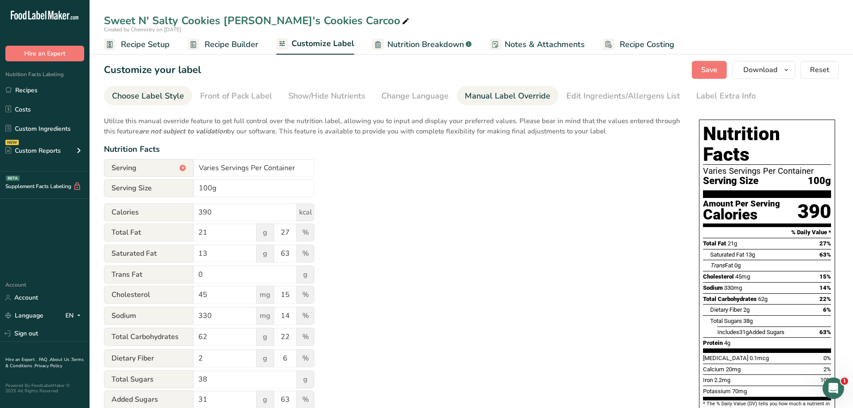
click at [146, 93] on div "Choose Label Style" at bounding box center [148, 96] width 72 height 12
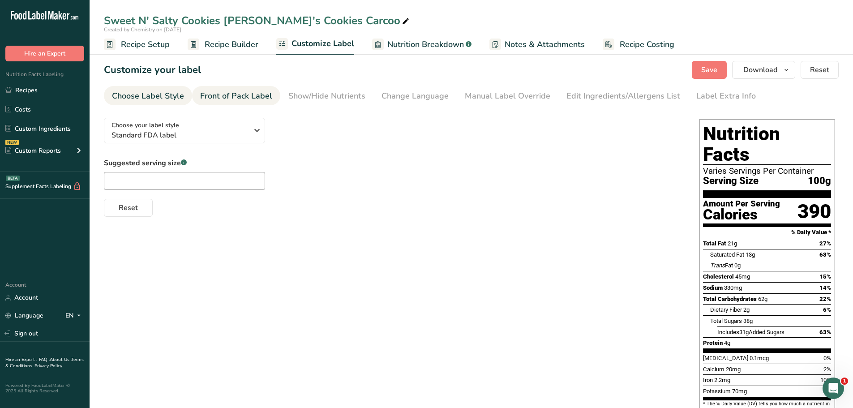
click at [244, 96] on div "Front of Pack Label" at bounding box center [236, 96] width 72 height 12
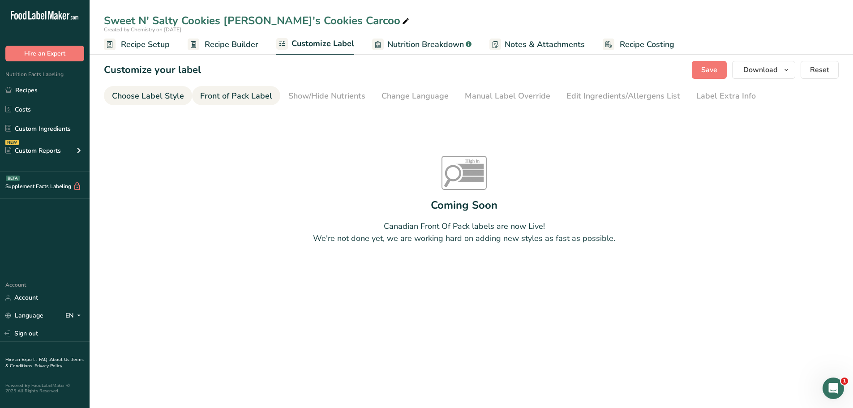
click at [149, 92] on div "Choose Label Style" at bounding box center [148, 96] width 72 height 12
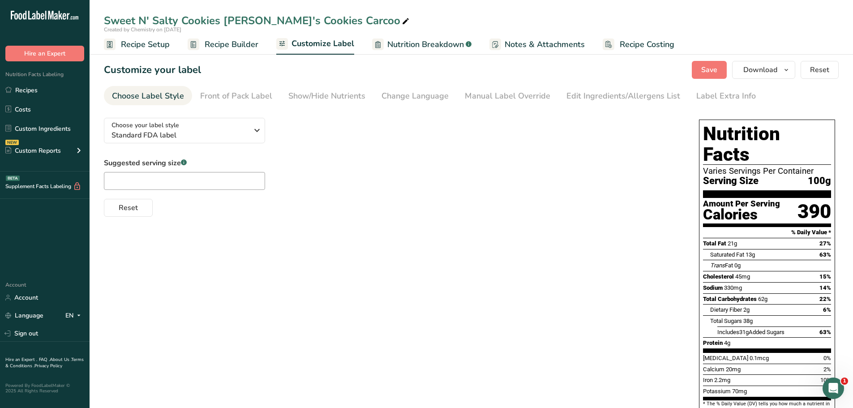
click at [154, 42] on span "Recipe Setup" at bounding box center [145, 45] width 49 height 12
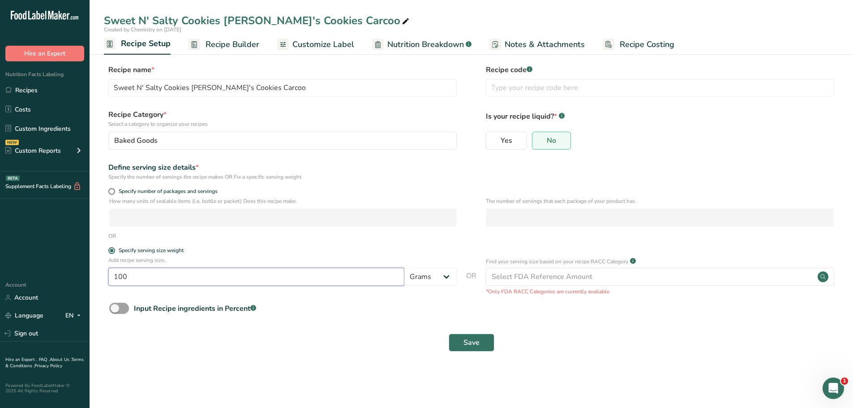
click at [179, 276] on input "100" at bounding box center [256, 277] width 296 height 18
type input "1"
type input "43"
click at [478, 348] on span "Save" at bounding box center [472, 342] width 16 height 11
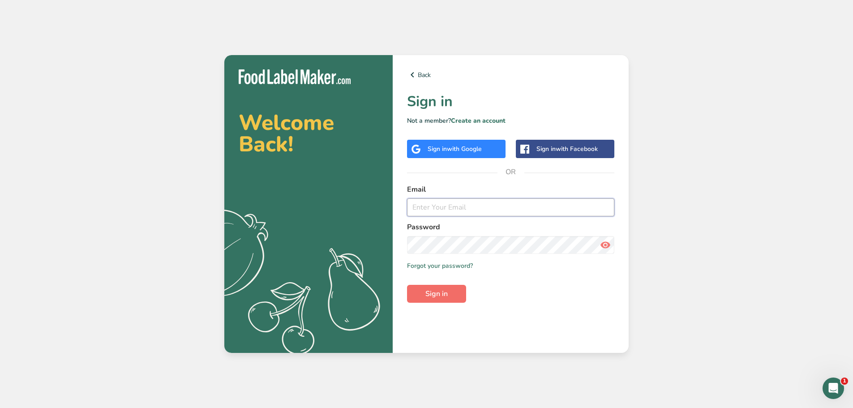
type input "[EMAIL_ADDRESS][DOMAIN_NAME]"
click at [444, 301] on button "Sign in" at bounding box center [436, 294] width 59 height 18
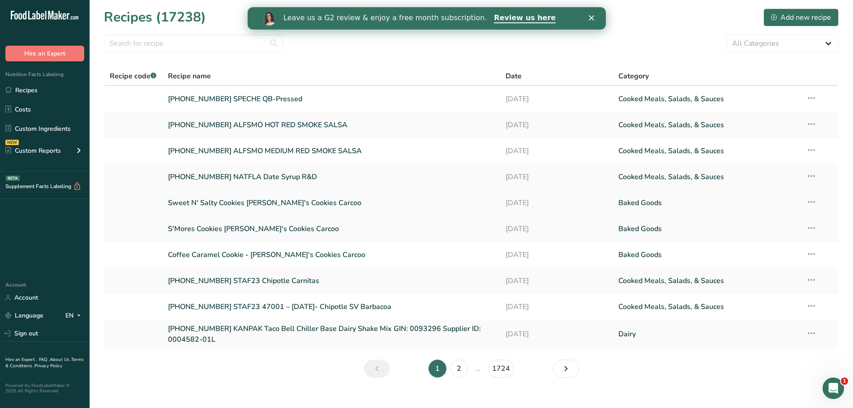
click at [249, 202] on link "Sweet N' Salty Cookies [PERSON_NAME]'s Cookies Carcoo" at bounding box center [331, 203] width 327 height 19
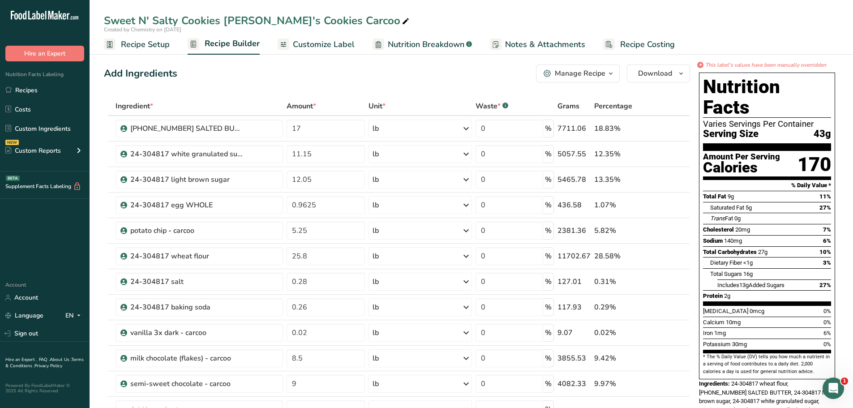
click at [548, 12] on div "Sweet N' Salty Cookies Carol's Cookies Carcoo Created by Chemistry on 2025-08-2…" at bounding box center [472, 27] width 764 height 55
click at [317, 46] on span "Customize Label" at bounding box center [324, 45] width 62 height 12
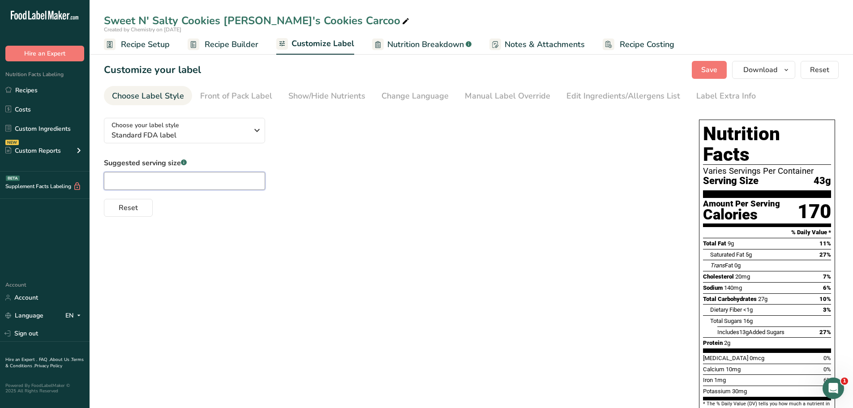
click at [195, 180] on input "text" at bounding box center [184, 181] width 161 height 18
type input "1 Cookie"
click at [237, 97] on div "Front of Pack Label" at bounding box center [236, 96] width 72 height 12
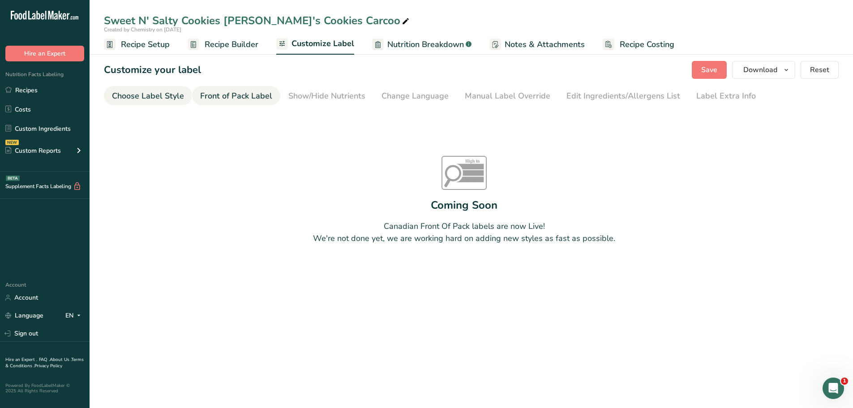
click at [166, 99] on div "Choose Label Style" at bounding box center [148, 96] width 72 height 12
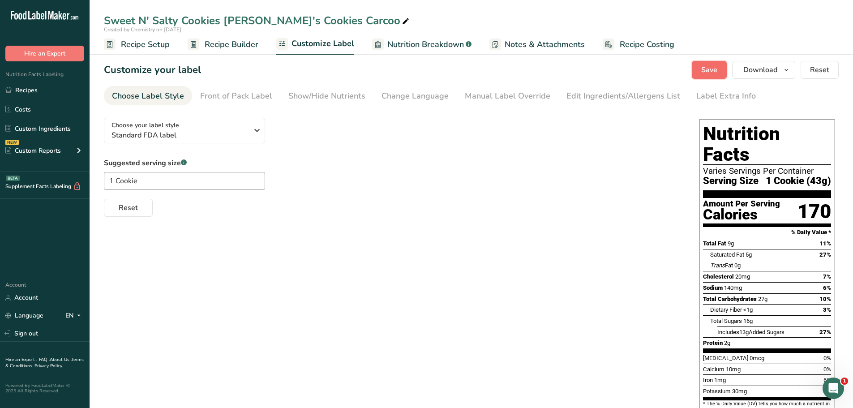
click at [706, 67] on span "Save" at bounding box center [710, 70] width 16 height 11
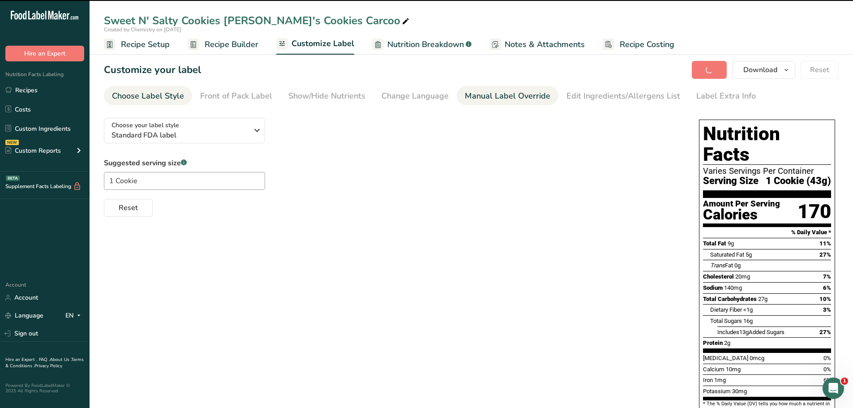
click at [498, 95] on div "Manual Label Override" at bounding box center [508, 96] width 86 height 12
type input "1 Cookie (43g)"
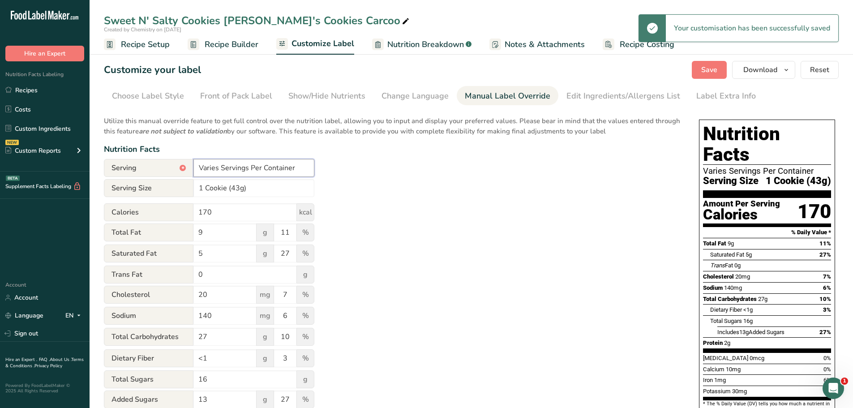
click at [218, 168] on input "Varies Servings Per Container" at bounding box center [254, 168] width 121 height 18
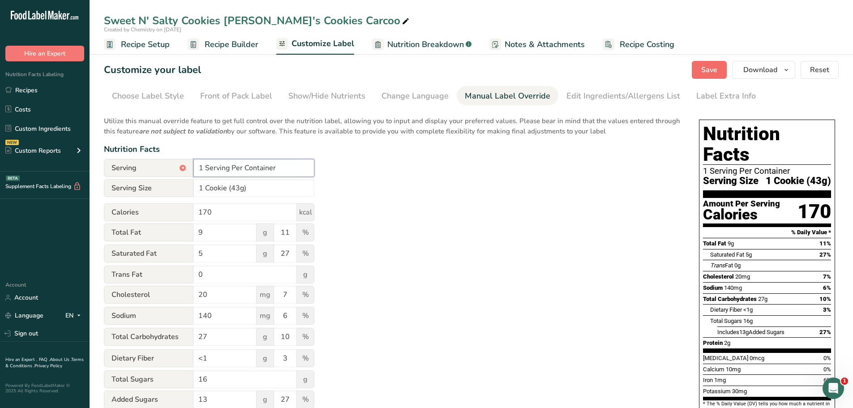
type input "1 Serving Per Container"
click at [705, 70] on span "Save" at bounding box center [710, 70] width 16 height 11
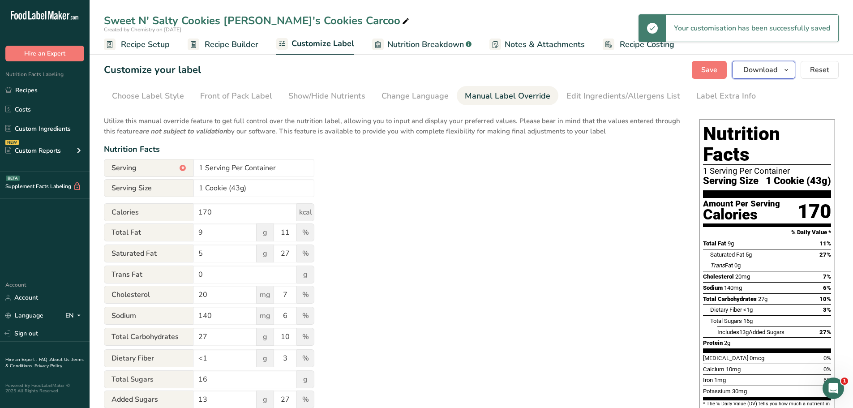
click at [788, 71] on icon "button" at bounding box center [786, 70] width 7 height 11
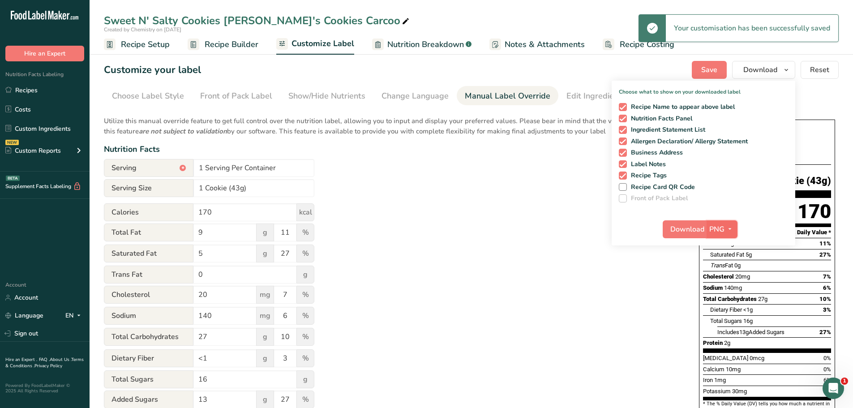
click at [733, 231] on icon "button" at bounding box center [730, 229] width 7 height 11
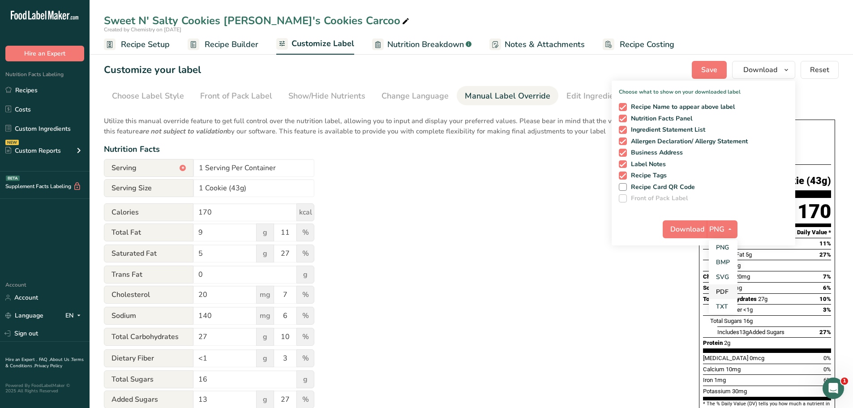
click at [725, 291] on link "PDF" at bounding box center [723, 291] width 29 height 15
click at [682, 232] on span "Download" at bounding box center [688, 229] width 34 height 11
click at [638, 66] on div "Customize your label Save Download Choose what to show on your downloaded label…" at bounding box center [471, 70] width 735 height 18
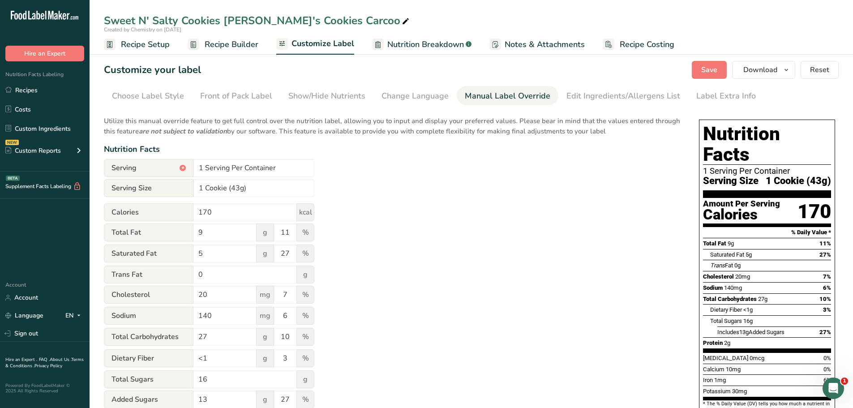
click at [394, 191] on div "Utilize this manual override feature to get full control over the nutrition lab…" at bounding box center [392, 325] width 577 height 429
click at [226, 99] on div "Front of Pack Label" at bounding box center [236, 96] width 72 height 12
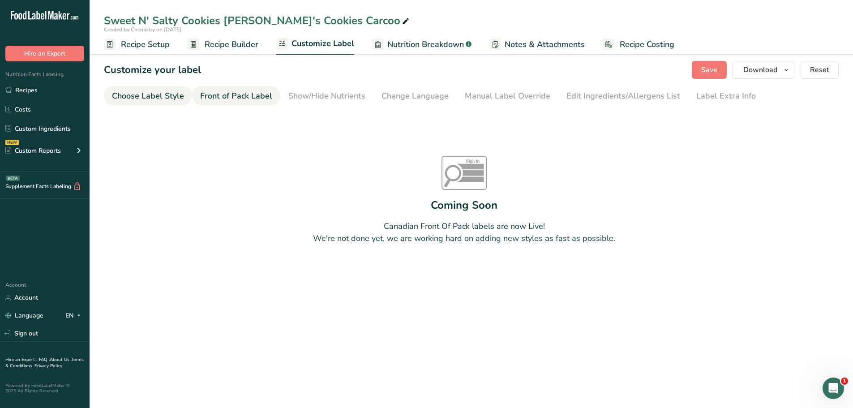
click at [171, 102] on div "Choose Label Style" at bounding box center [148, 96] width 72 height 12
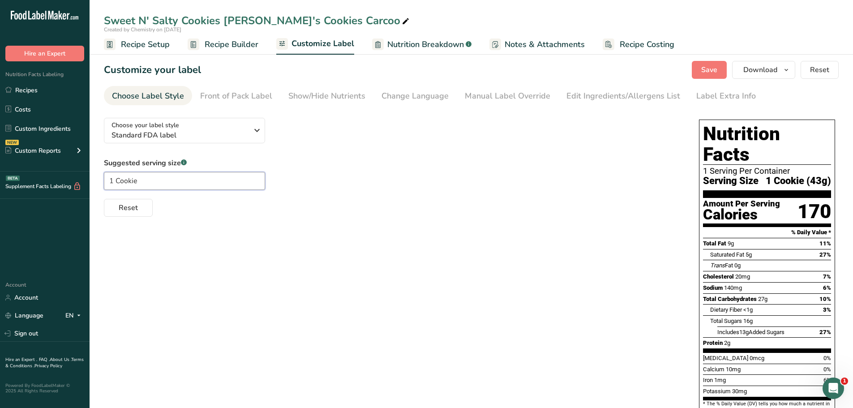
click at [156, 180] on input "1 Cookie" at bounding box center [184, 181] width 161 height 18
type input "1"
drag, startPoint x: 325, startPoint y: 95, endPoint x: 331, endPoint y: 90, distance: 6.7
click at [327, 93] on div "Show/Hide Nutrients" at bounding box center [326, 96] width 77 height 12
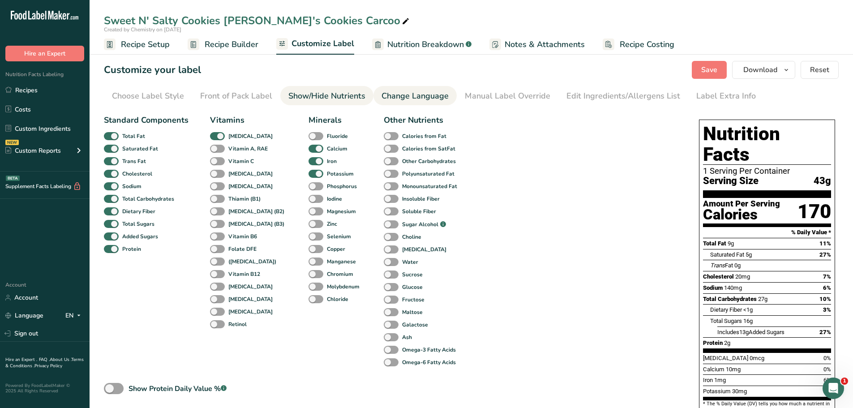
click at [397, 99] on div "Change Language" at bounding box center [415, 96] width 67 height 12
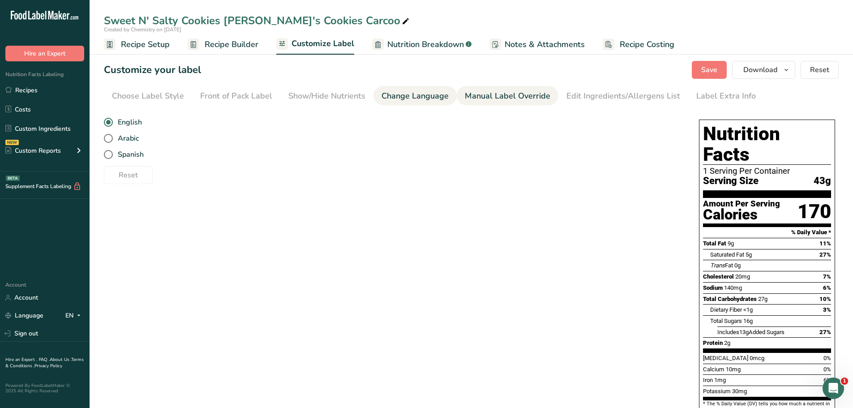
click at [521, 99] on div "Manual Label Override" at bounding box center [508, 96] width 86 height 12
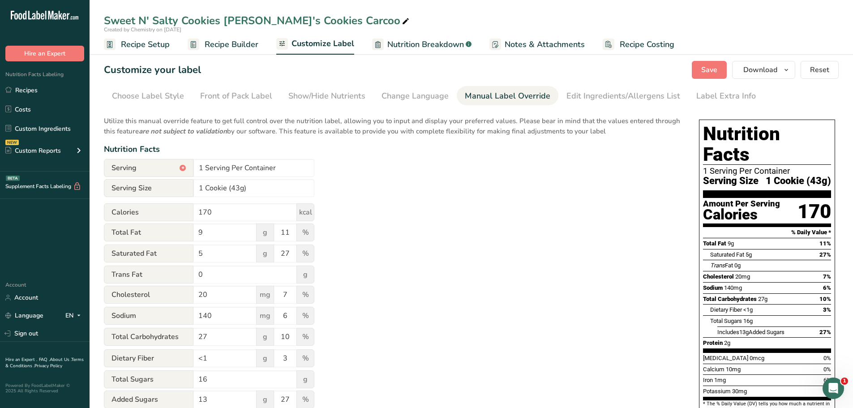
click at [138, 44] on span "Recipe Setup" at bounding box center [145, 45] width 49 height 12
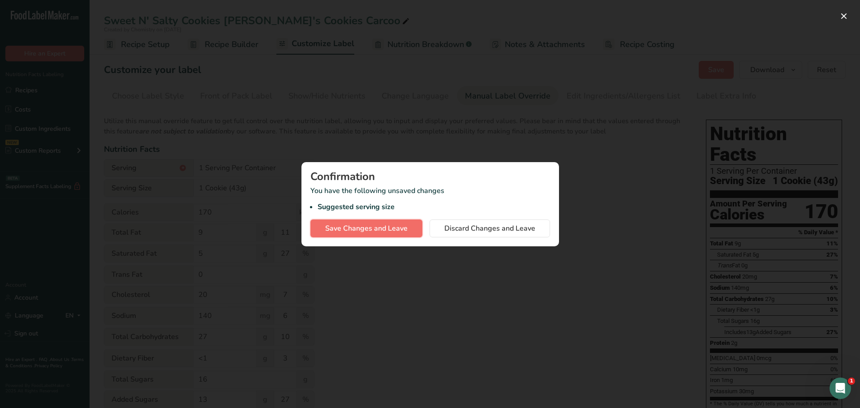
click at [399, 229] on span "Save Changes and Leave" at bounding box center [366, 228] width 82 height 11
type input "43g"
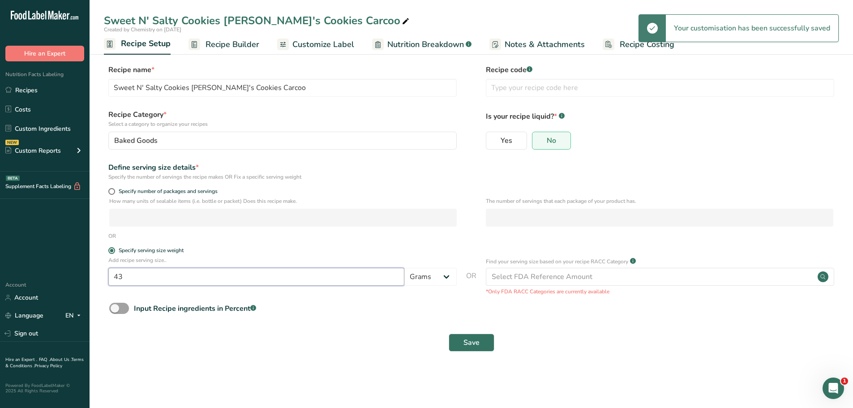
click at [140, 274] on input "43" at bounding box center [256, 277] width 296 height 18
type input "4"
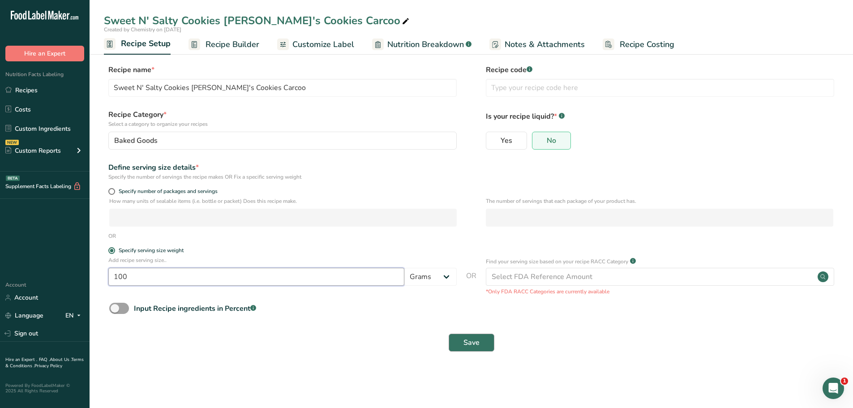
type input "100"
click at [476, 337] on span "Save" at bounding box center [472, 342] width 16 height 11
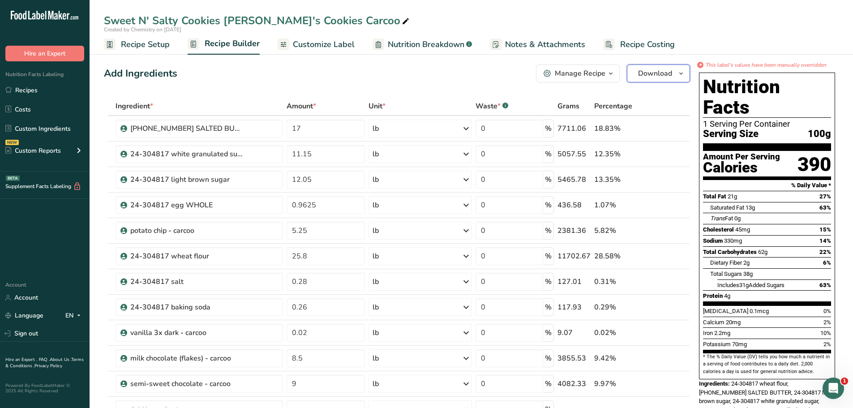
click at [678, 73] on icon "button" at bounding box center [681, 73] width 7 height 11
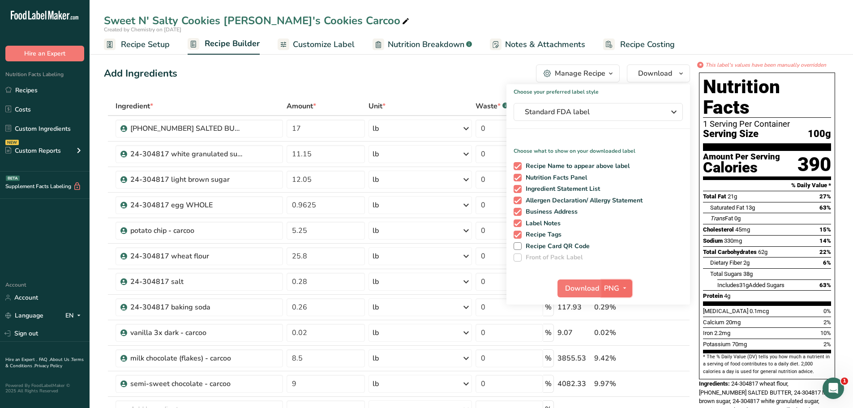
click at [626, 287] on icon "button" at bounding box center [624, 288] width 7 height 11
click at [619, 351] on link "PDF" at bounding box center [618, 351] width 29 height 15
click at [573, 286] on span "Download" at bounding box center [583, 288] width 34 height 11
